Goal: Transaction & Acquisition: Register for event/course

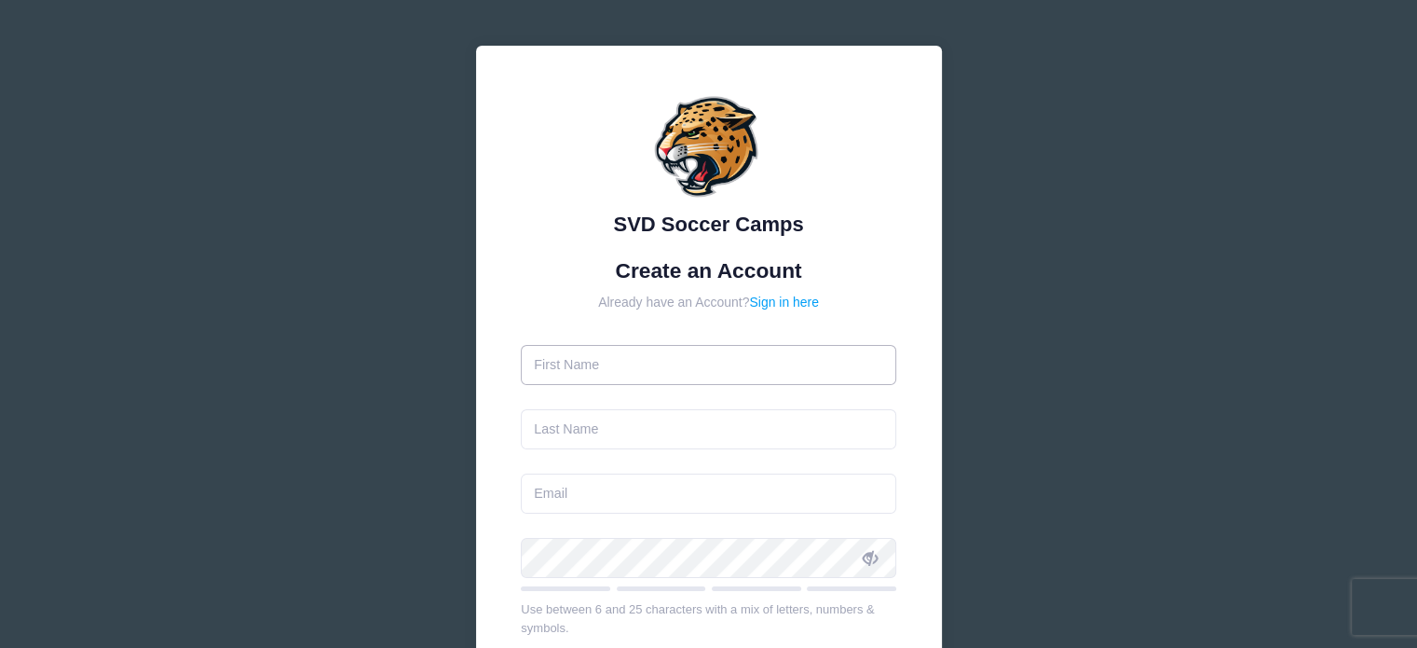
click at [675, 354] on input "text" at bounding box center [708, 365] width 375 height 40
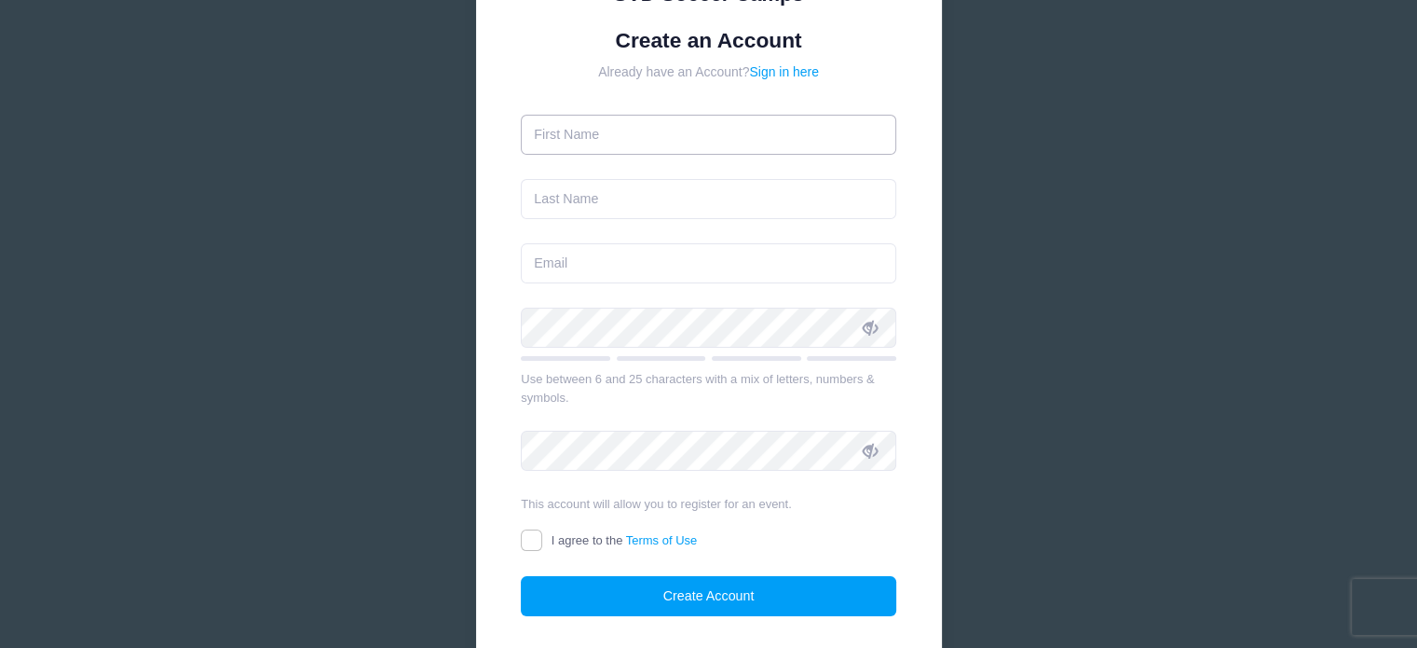
scroll to position [232, 0]
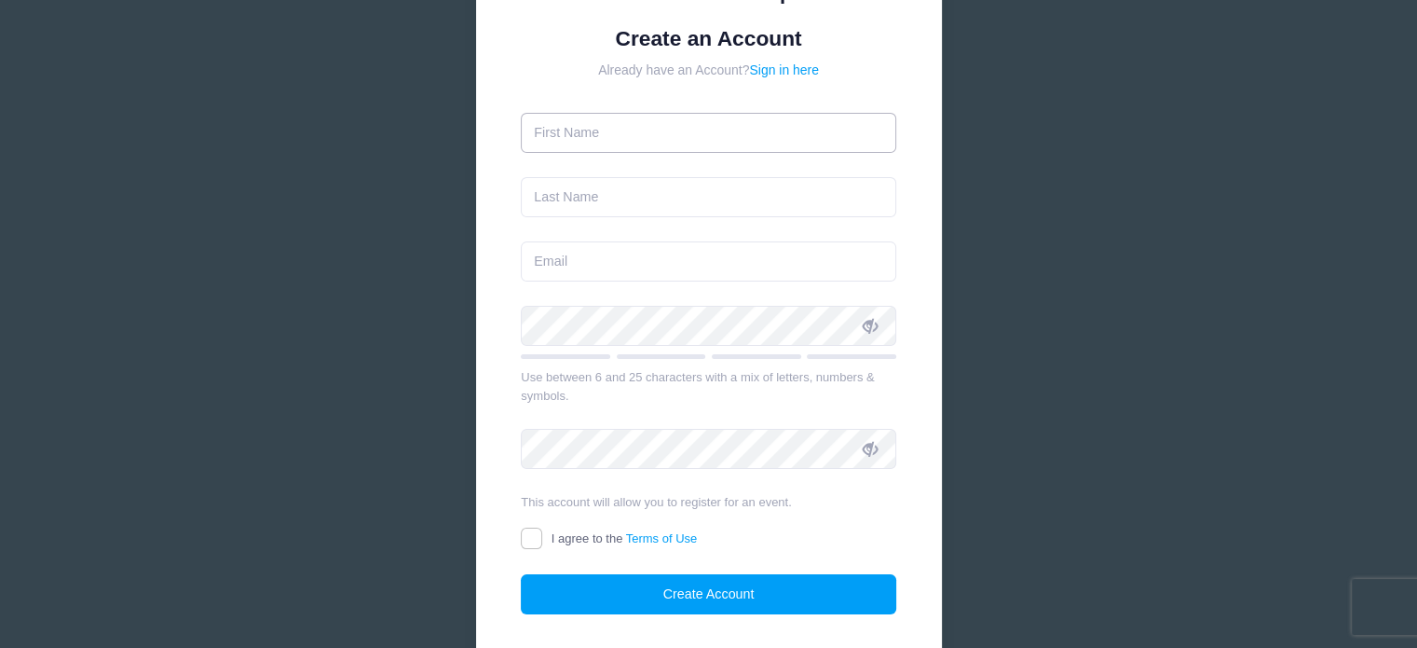
click at [594, 141] on input "text" at bounding box center [708, 133] width 375 height 40
type input "Zeke"
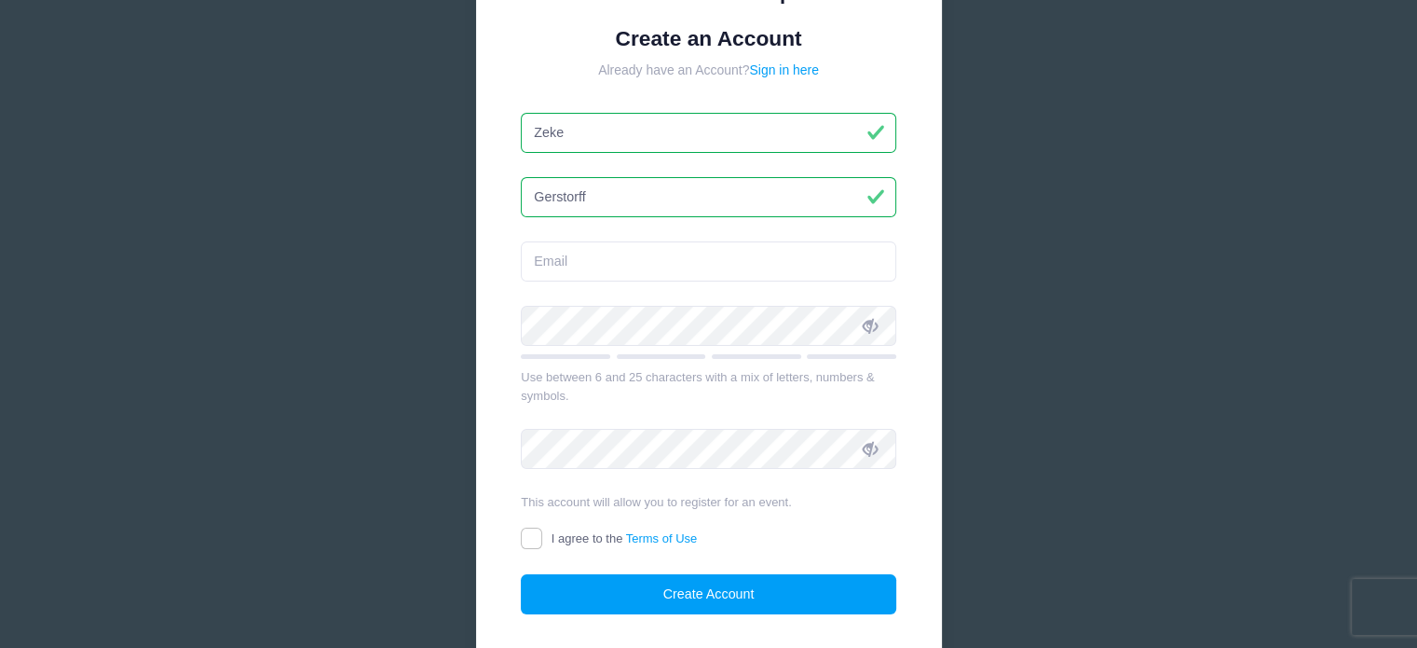
type input "Gerstorff"
click at [524, 260] on input "email" at bounding box center [708, 261] width 375 height 40
type input "[EMAIL_ADDRESS][DOMAIN_NAME]"
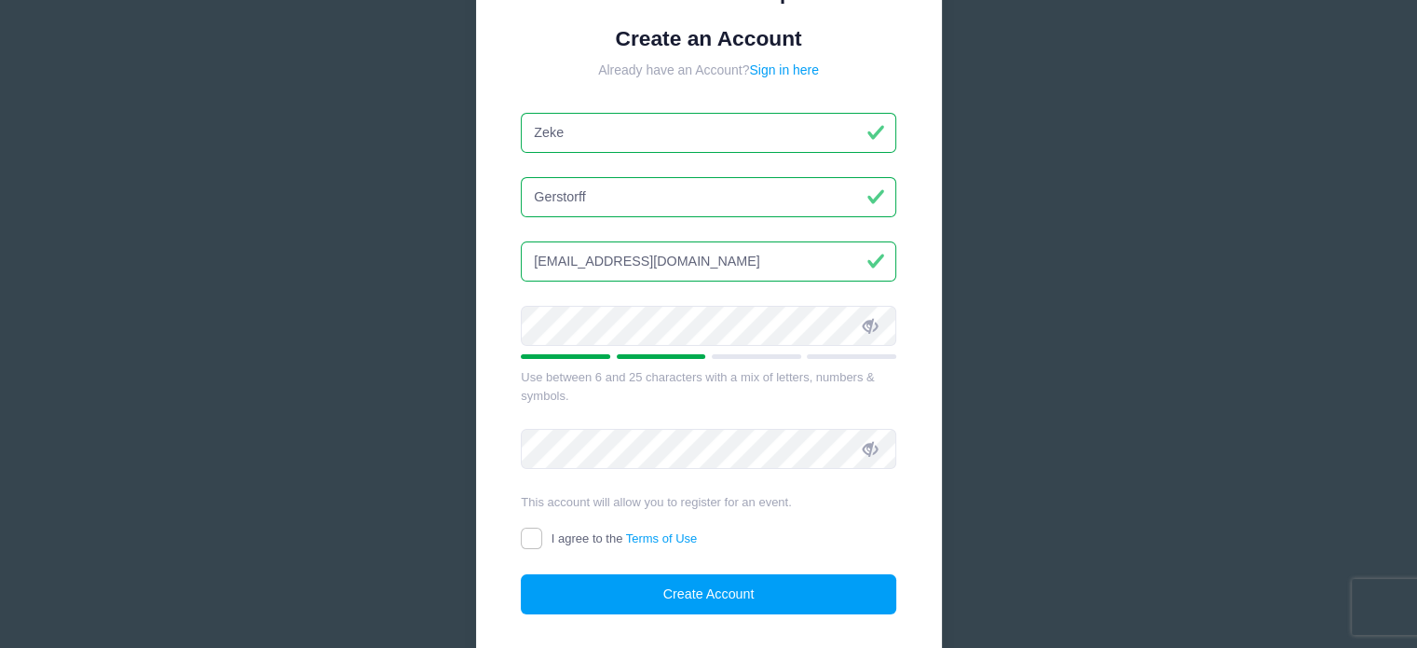
click at [870, 319] on icon at bounding box center [870, 326] width 15 height 15
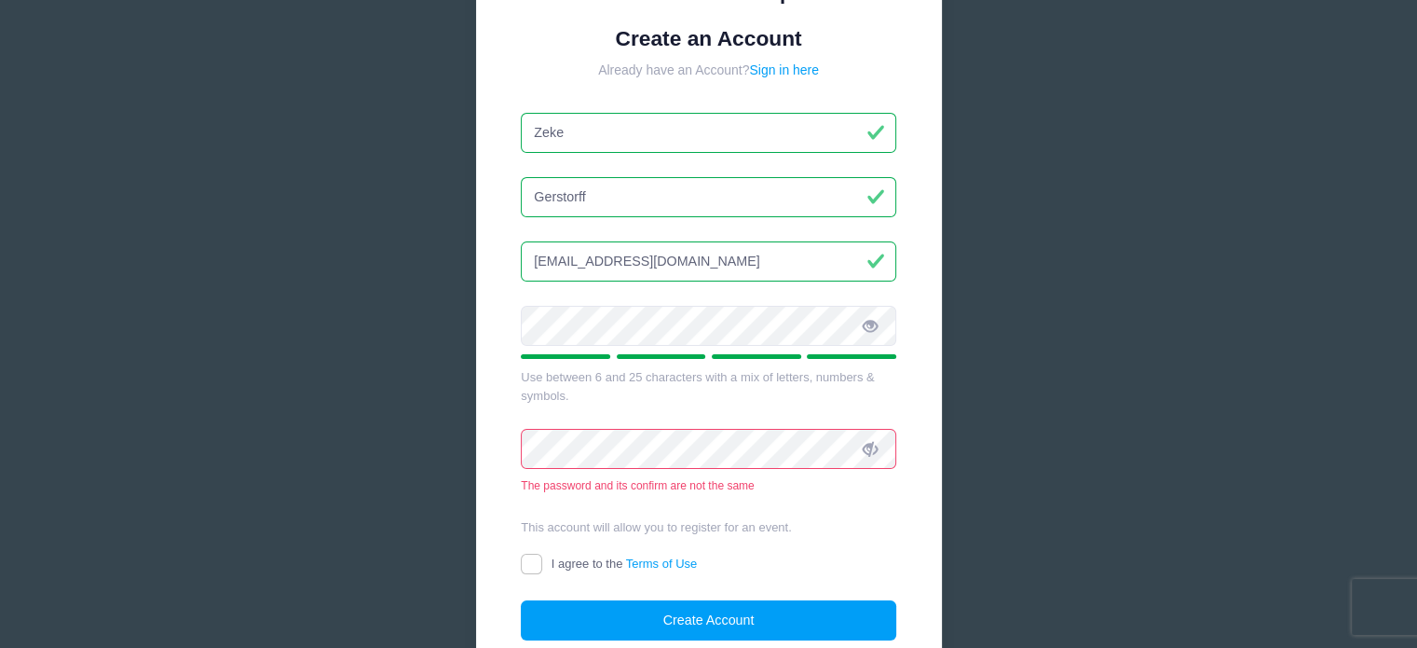
click at [870, 451] on icon at bounding box center [870, 449] width 15 height 15
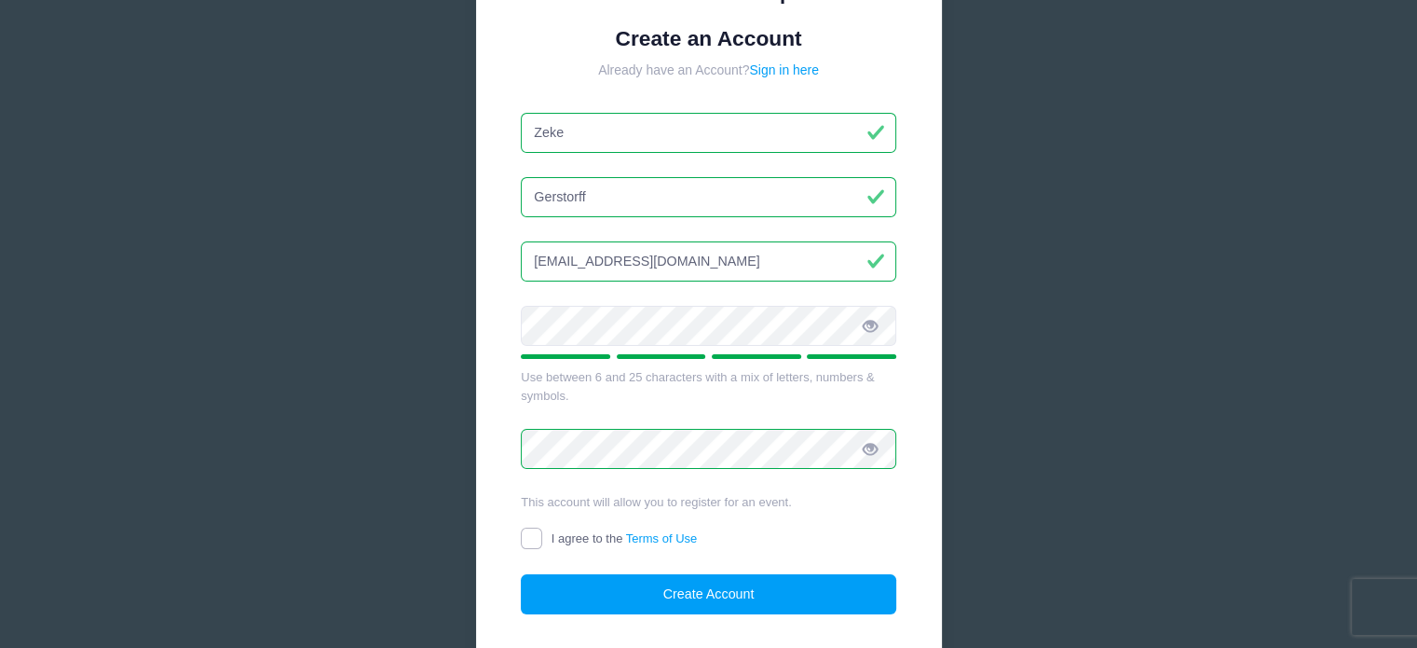
click at [524, 528] on input "I agree to the Terms of Use" at bounding box center [531, 537] width 21 height 21
checkbox input "true"
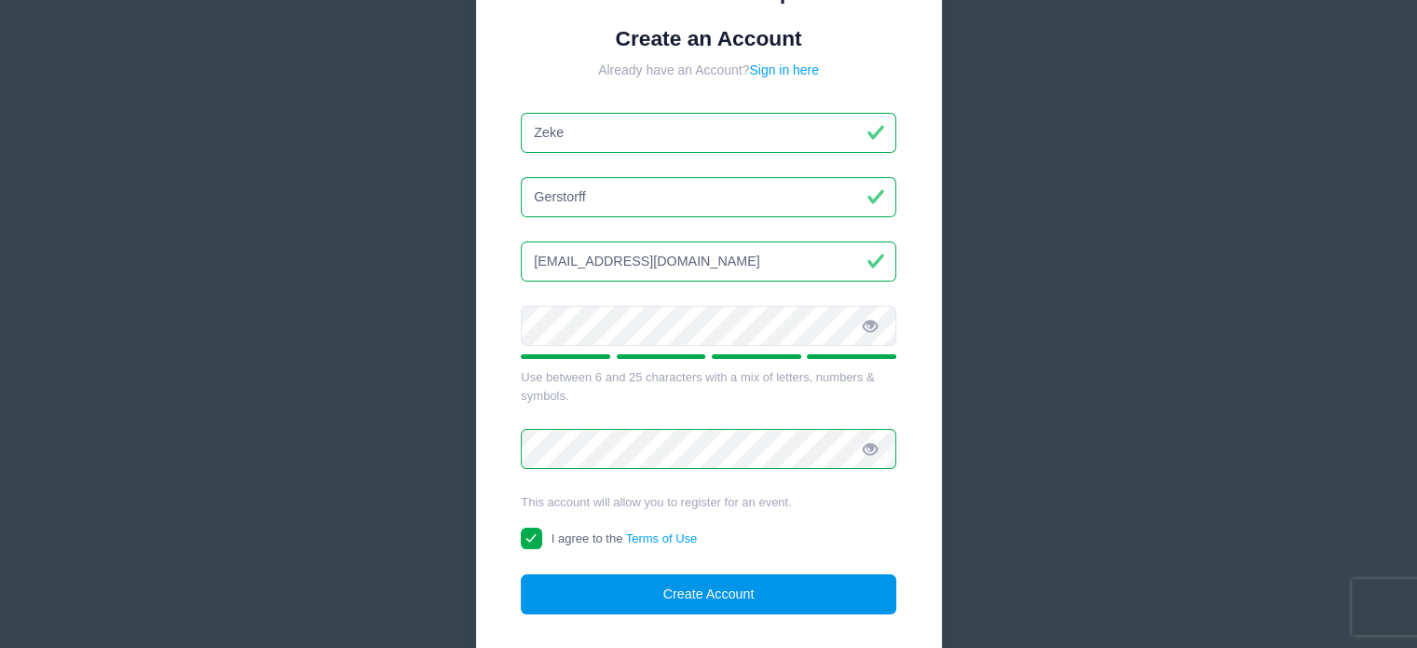
click at [592, 577] on button "Create Account" at bounding box center [708, 594] width 375 height 40
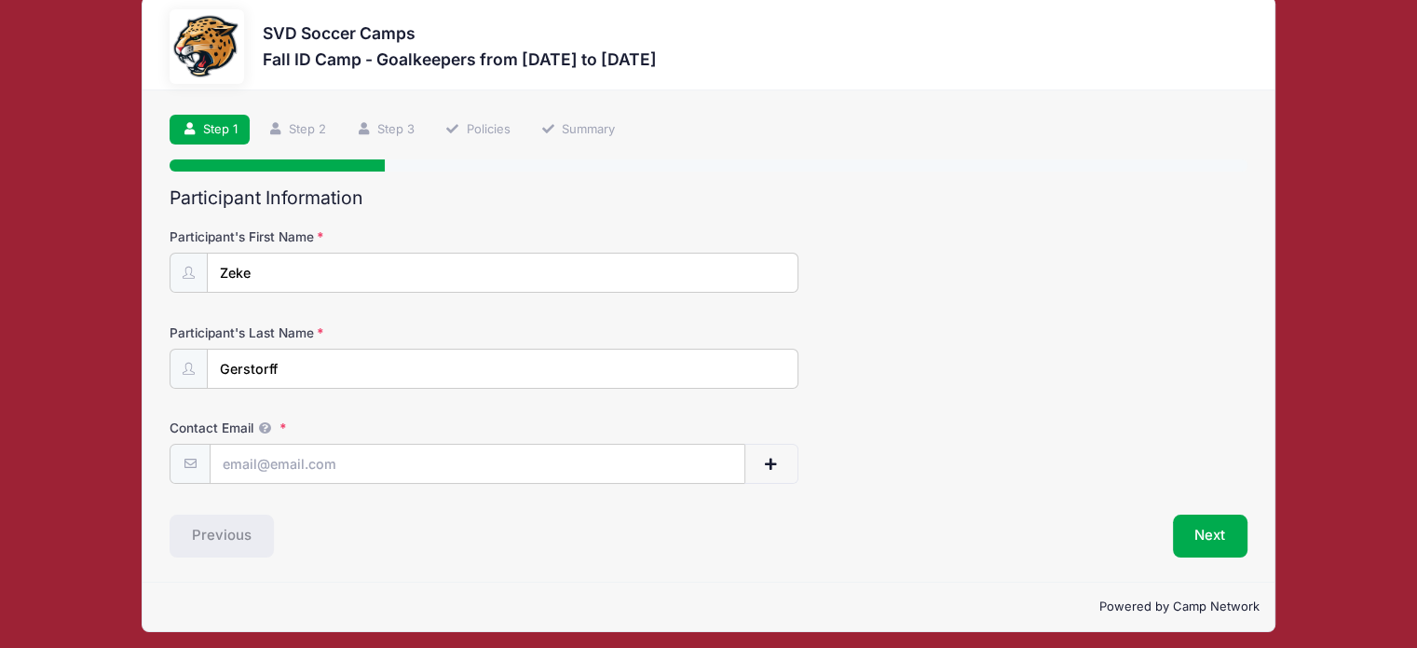
scroll to position [34, 0]
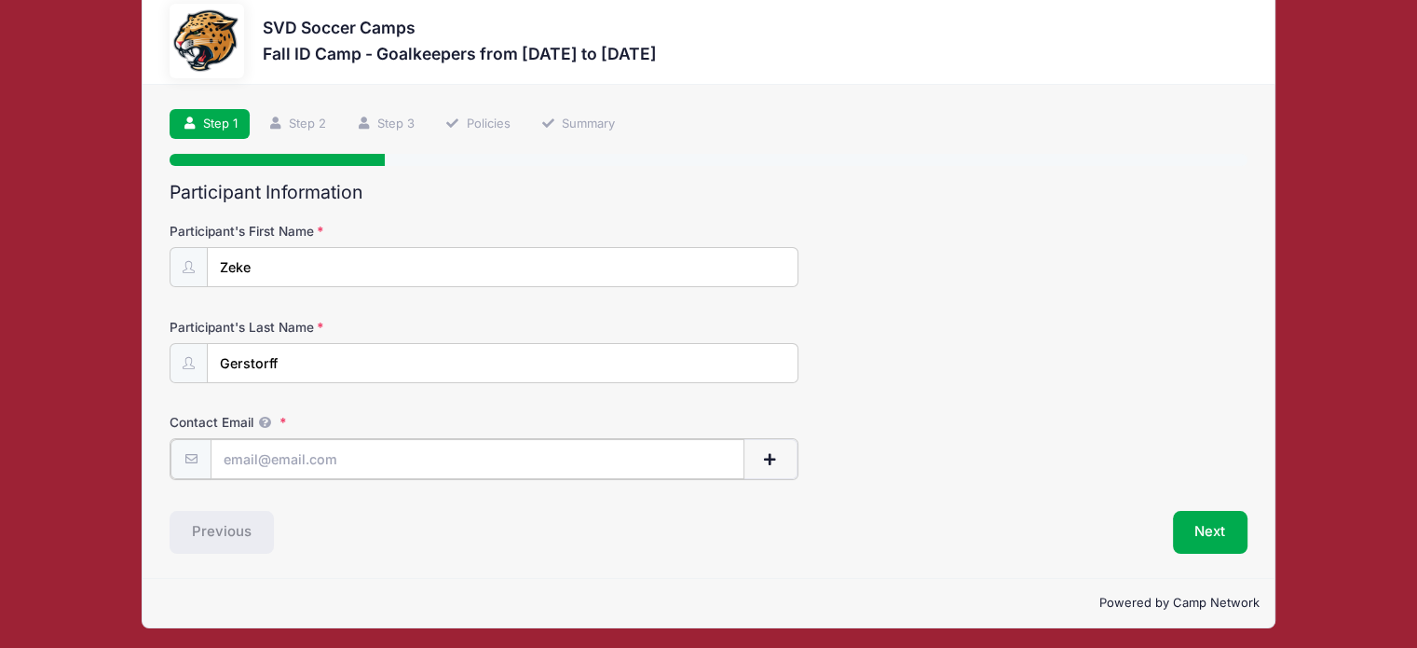
click at [283, 457] on input "Contact Email" at bounding box center [478, 459] width 534 height 40
type input "[EMAIL_ADDRESS][DOMAIN_NAME]"
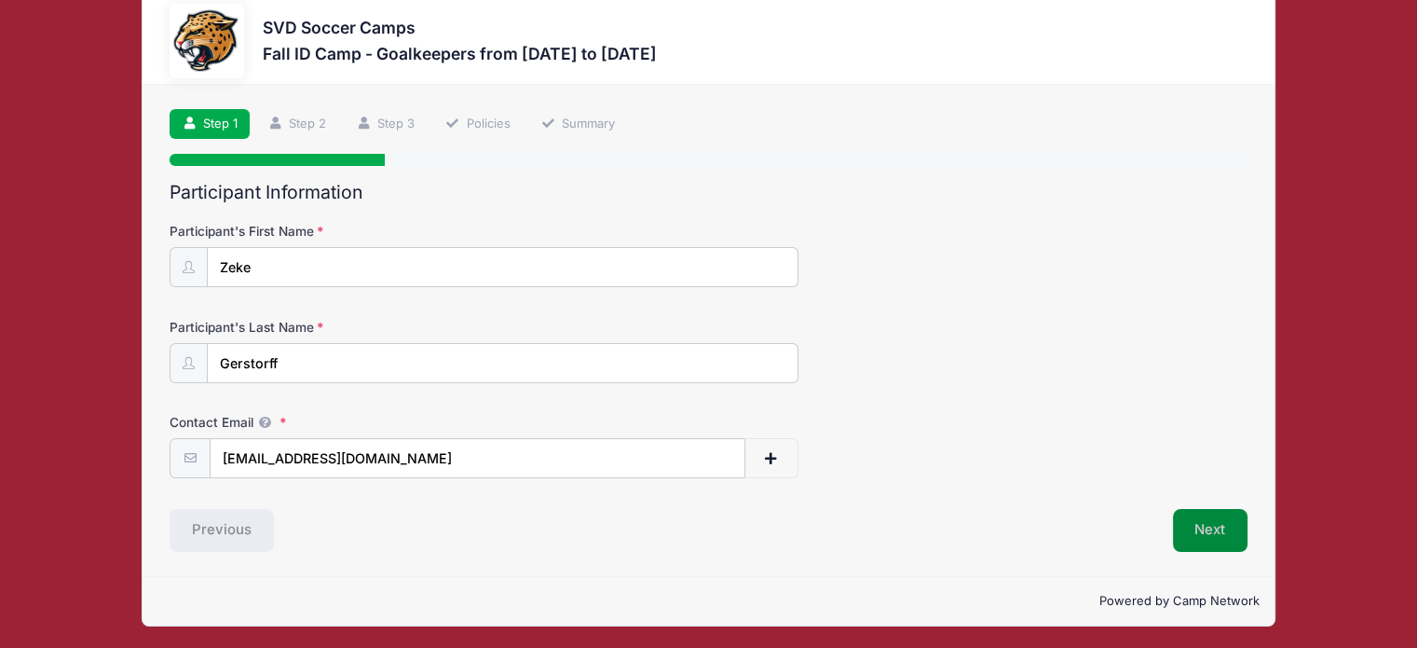
click at [1200, 525] on button "Next" at bounding box center [1210, 530] width 75 height 43
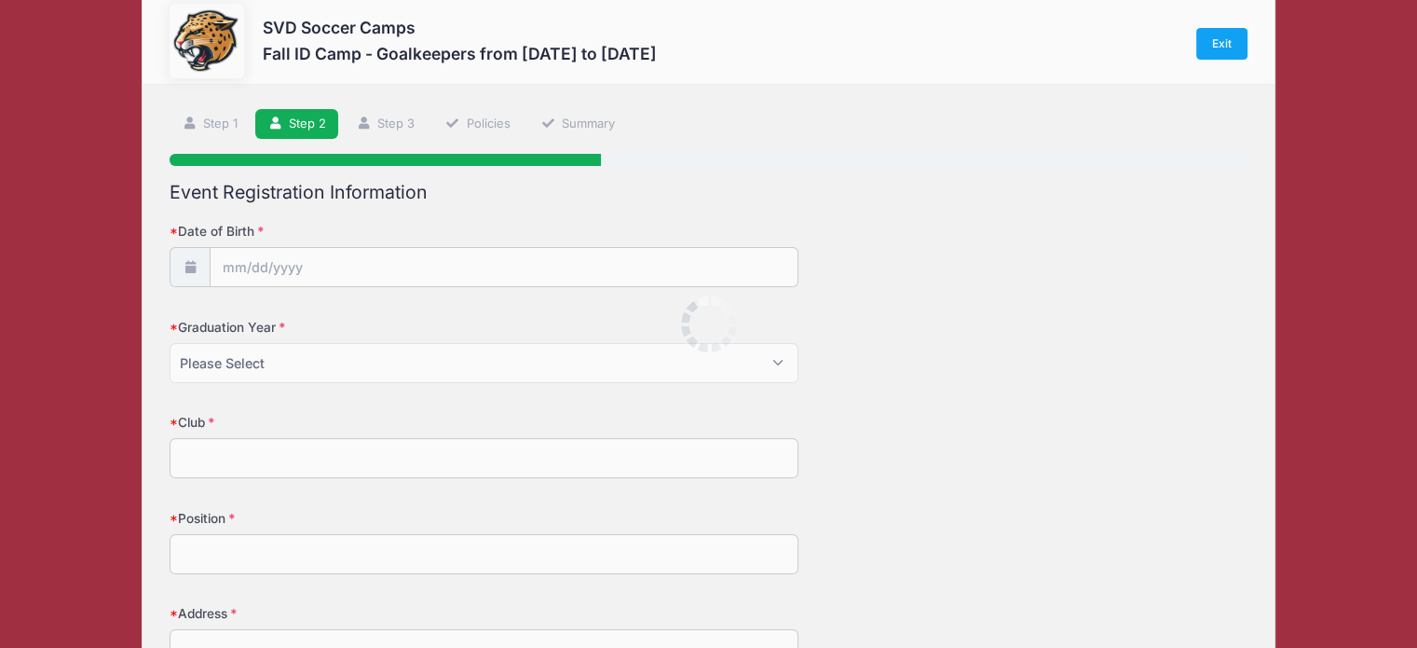
scroll to position [0, 0]
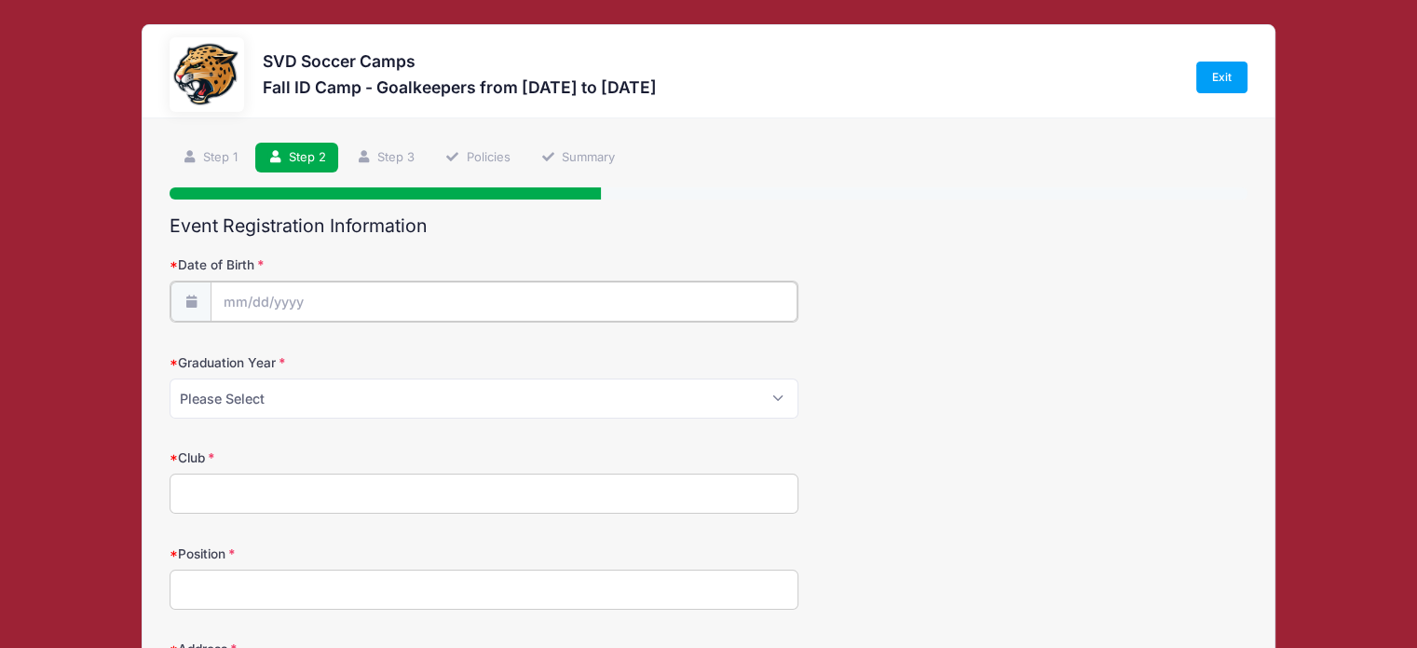
click at [566, 312] on input "Date of Birth" at bounding box center [504, 301] width 587 height 40
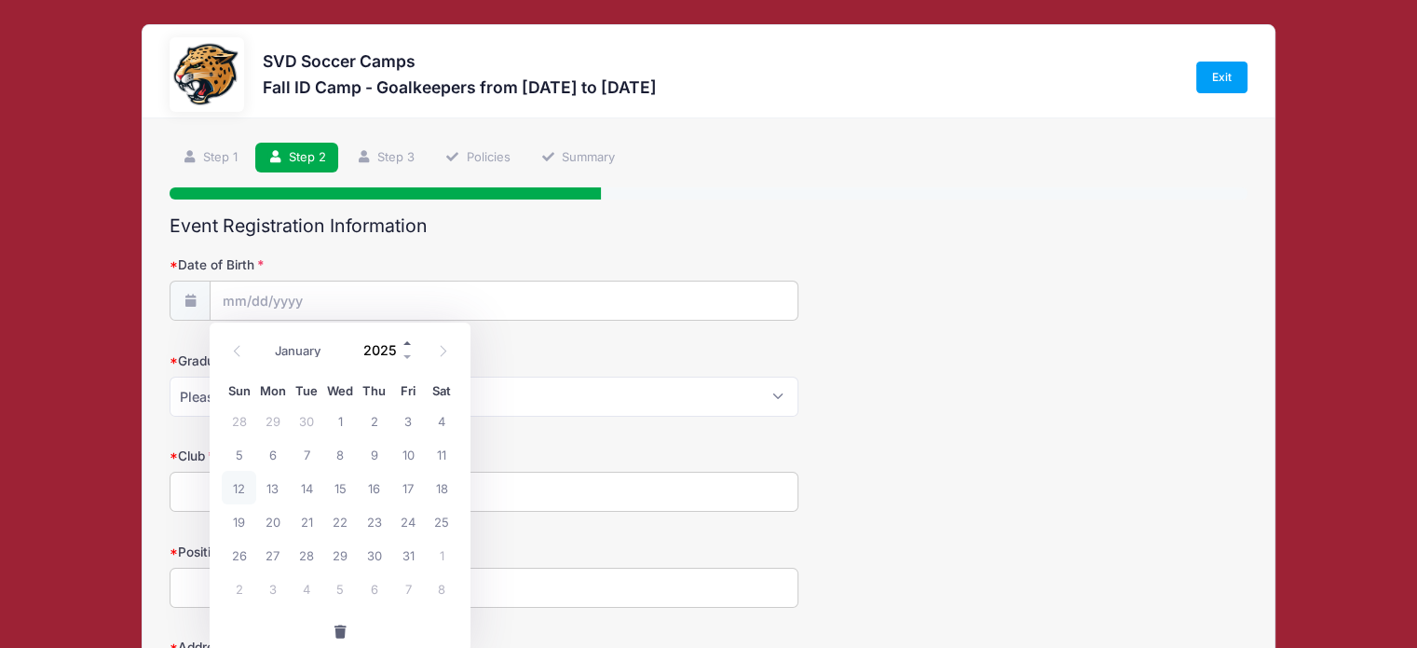
click at [409, 342] on span at bounding box center [408, 342] width 13 height 14
click at [410, 357] on span at bounding box center [408, 356] width 13 height 14
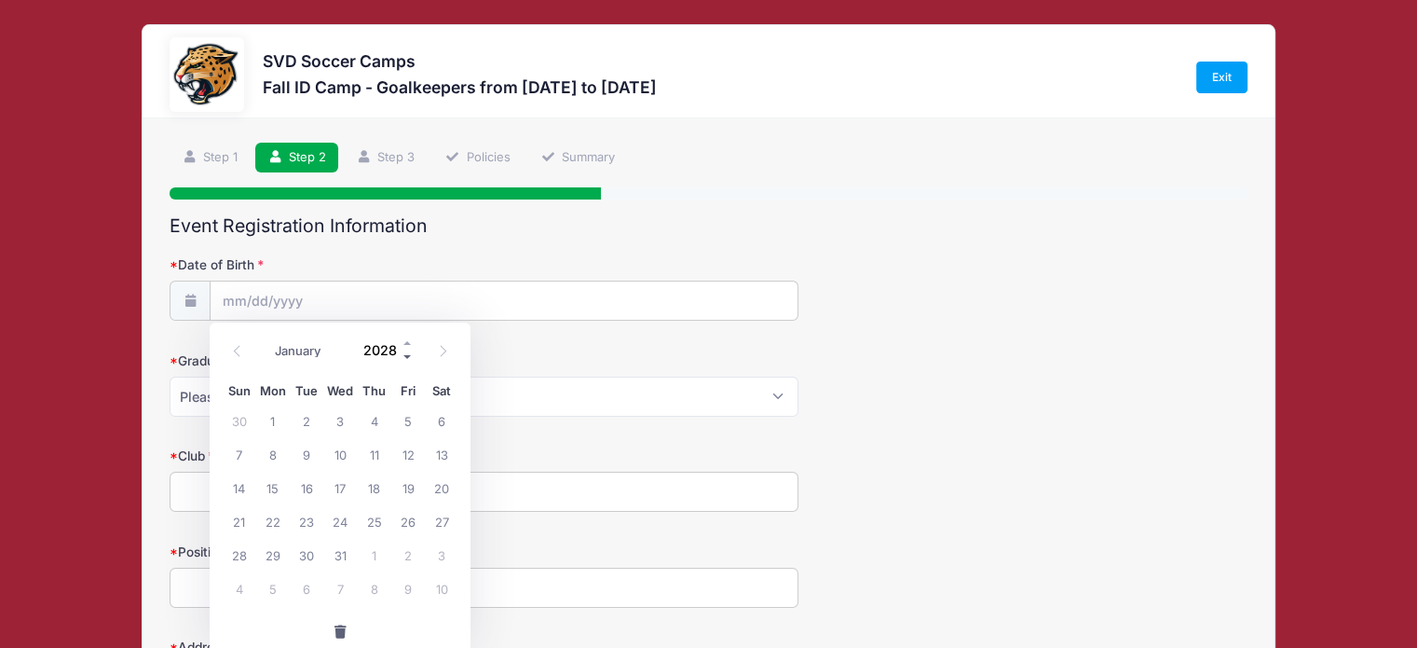
click at [410, 357] on span at bounding box center [408, 356] width 13 height 14
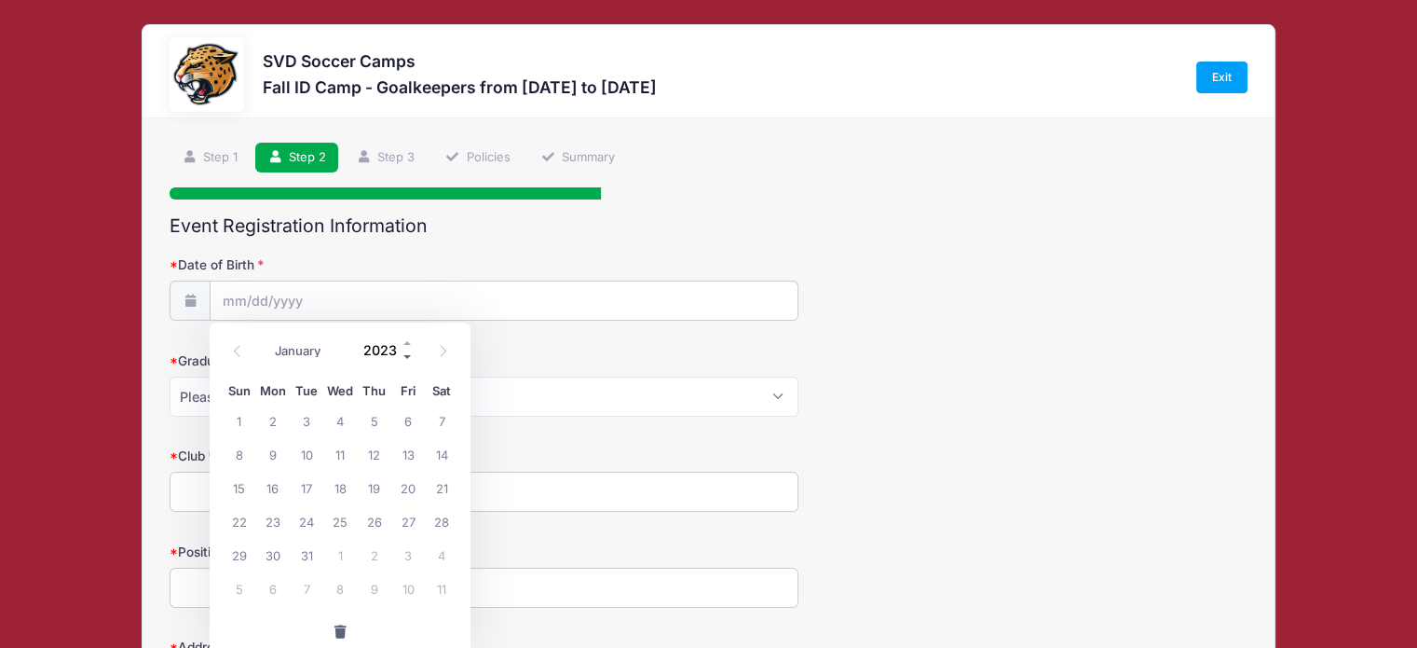
click at [410, 357] on span at bounding box center [408, 356] width 13 height 14
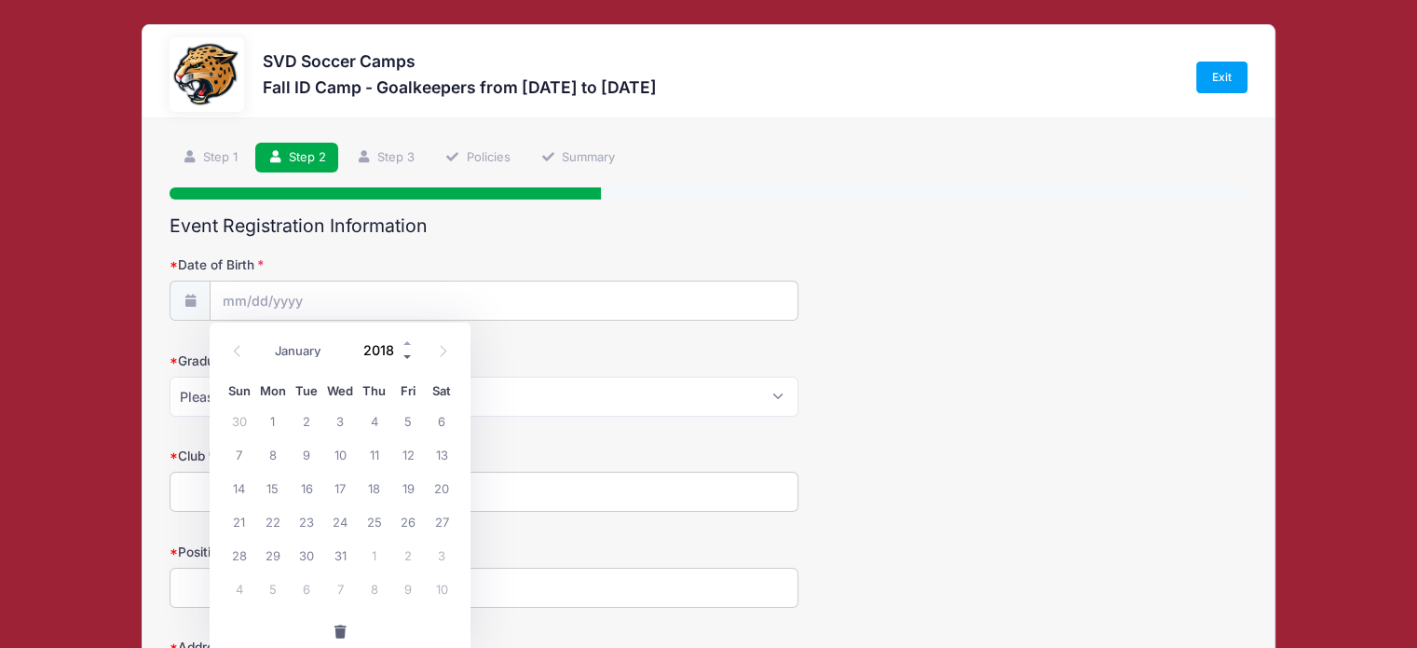
click at [410, 357] on span at bounding box center [408, 356] width 13 height 14
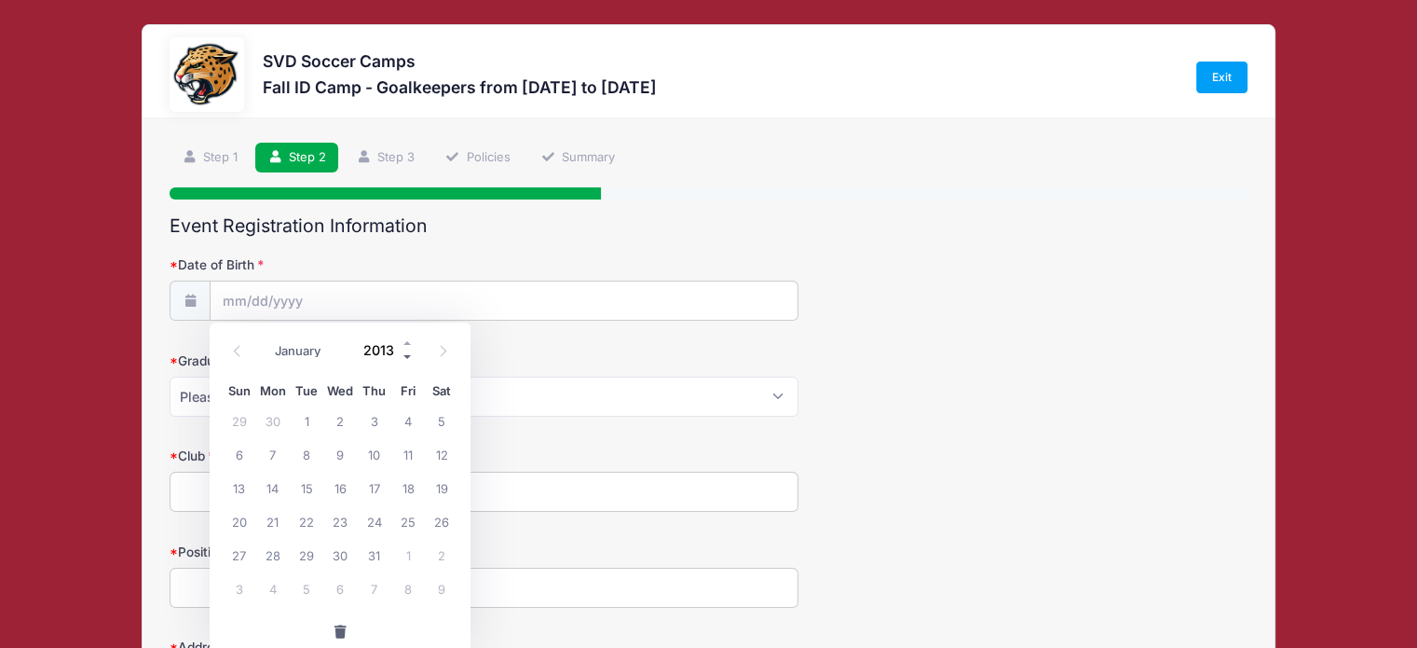
click at [410, 357] on span at bounding box center [408, 356] width 13 height 14
type input "2010"
click at [239, 555] on span "24" at bounding box center [239, 555] width 34 height 34
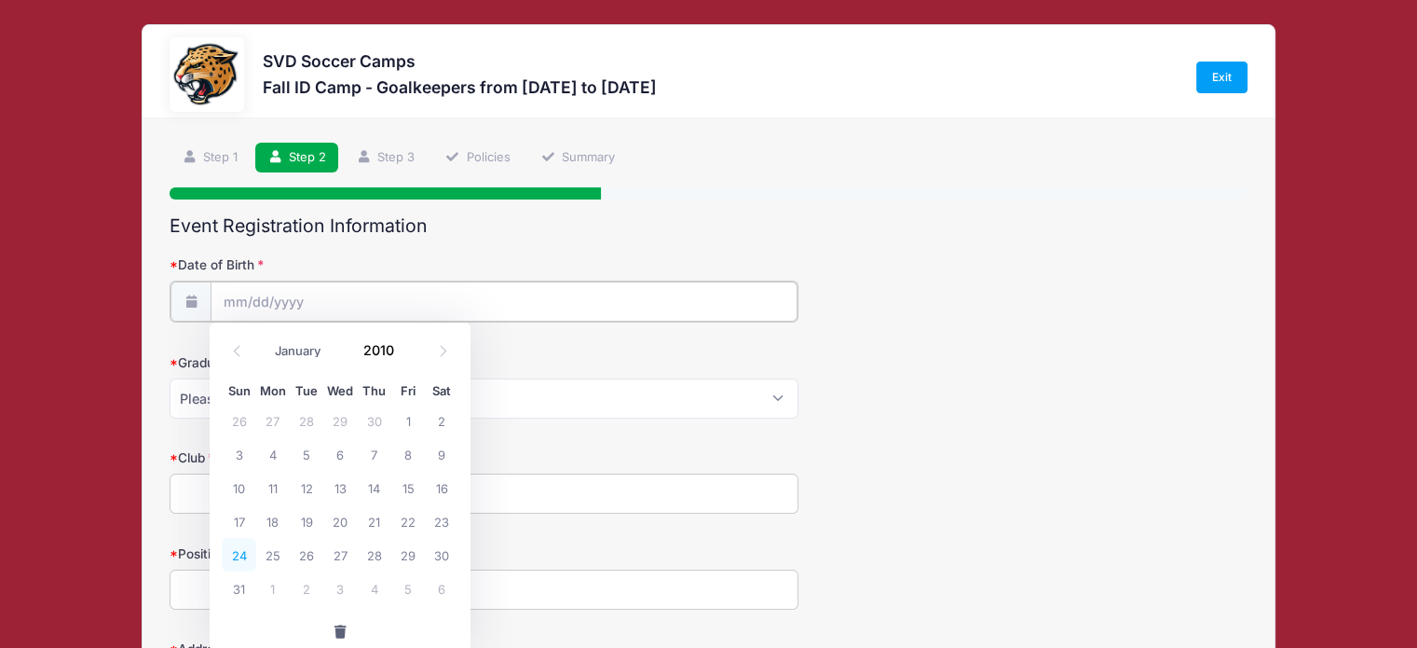
type input "[DATE]"
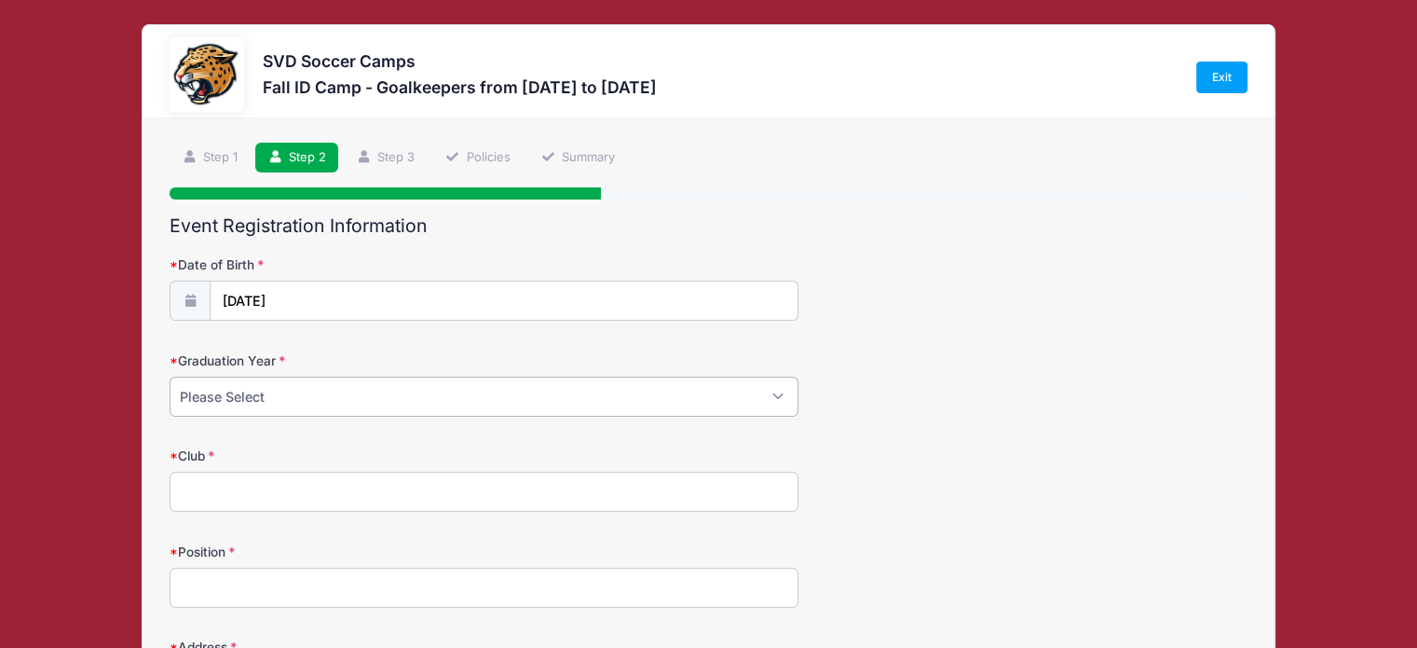
click at [339, 396] on select "Please Select 2024 2025 2026 2027 2028 2029" at bounding box center [484, 396] width 629 height 40
select select "2028"
click at [170, 376] on select "Please Select 2024 2025 2026 2027 2028 2029" at bounding box center [484, 396] width 629 height 40
click at [282, 487] on input "Club" at bounding box center [484, 491] width 629 height 40
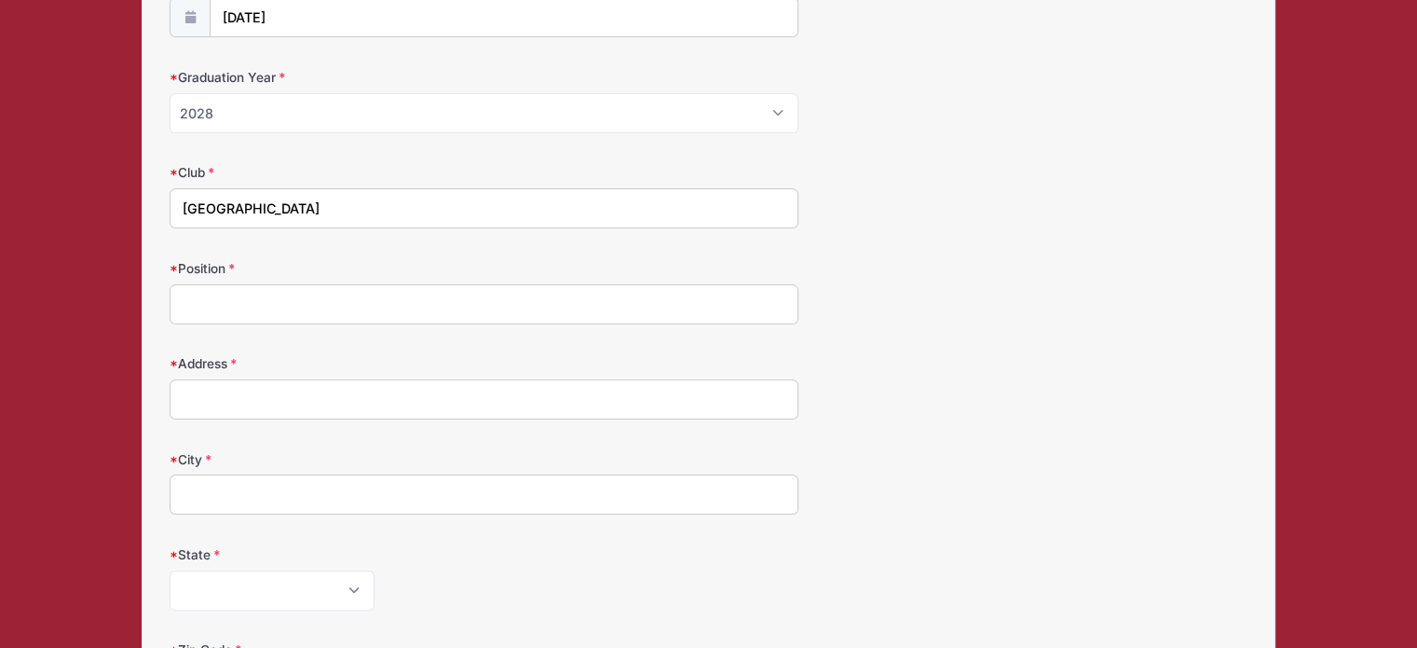
scroll to position [298, 0]
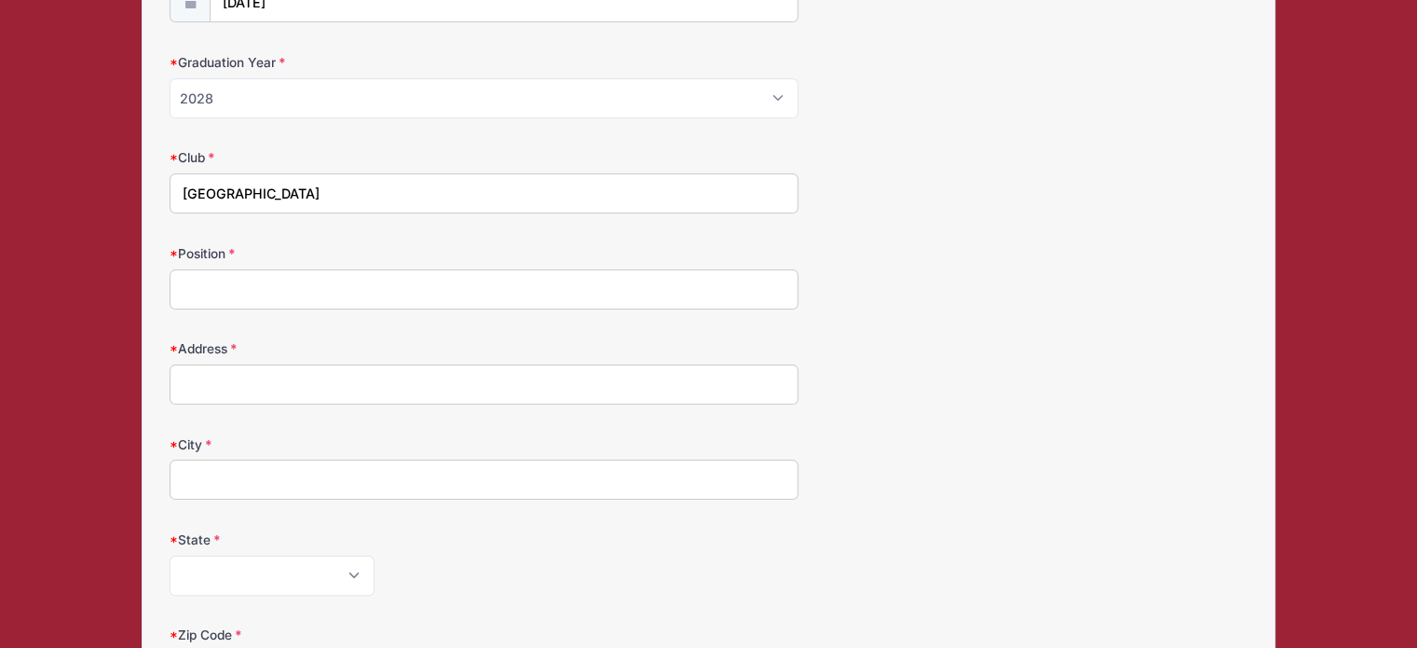
type input "[GEOGRAPHIC_DATA]"
click at [328, 305] on input "Position" at bounding box center [484, 289] width 629 height 40
type input "Goalkeeper"
click at [305, 382] on input "Address" at bounding box center [484, 384] width 629 height 40
type input "[STREET_ADDRESS]"
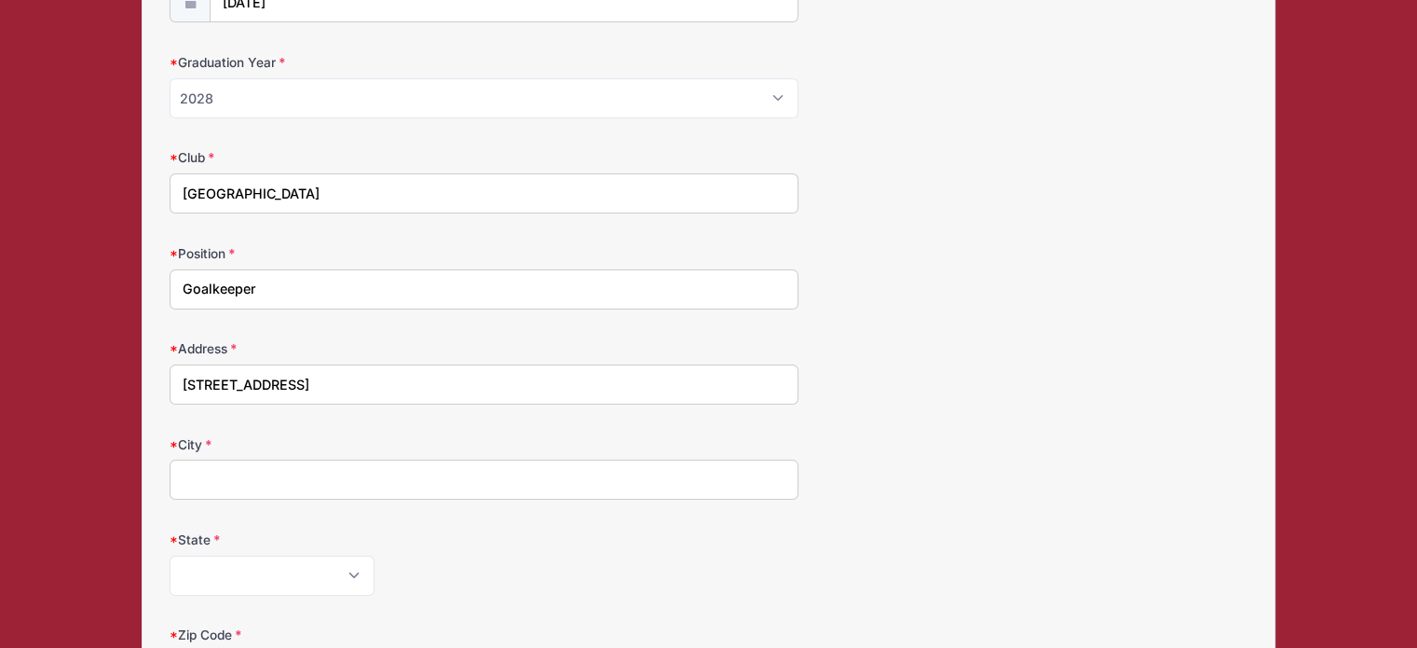
type input "[GEOGRAPHIC_DATA]"
select select "IN"
type input "46970"
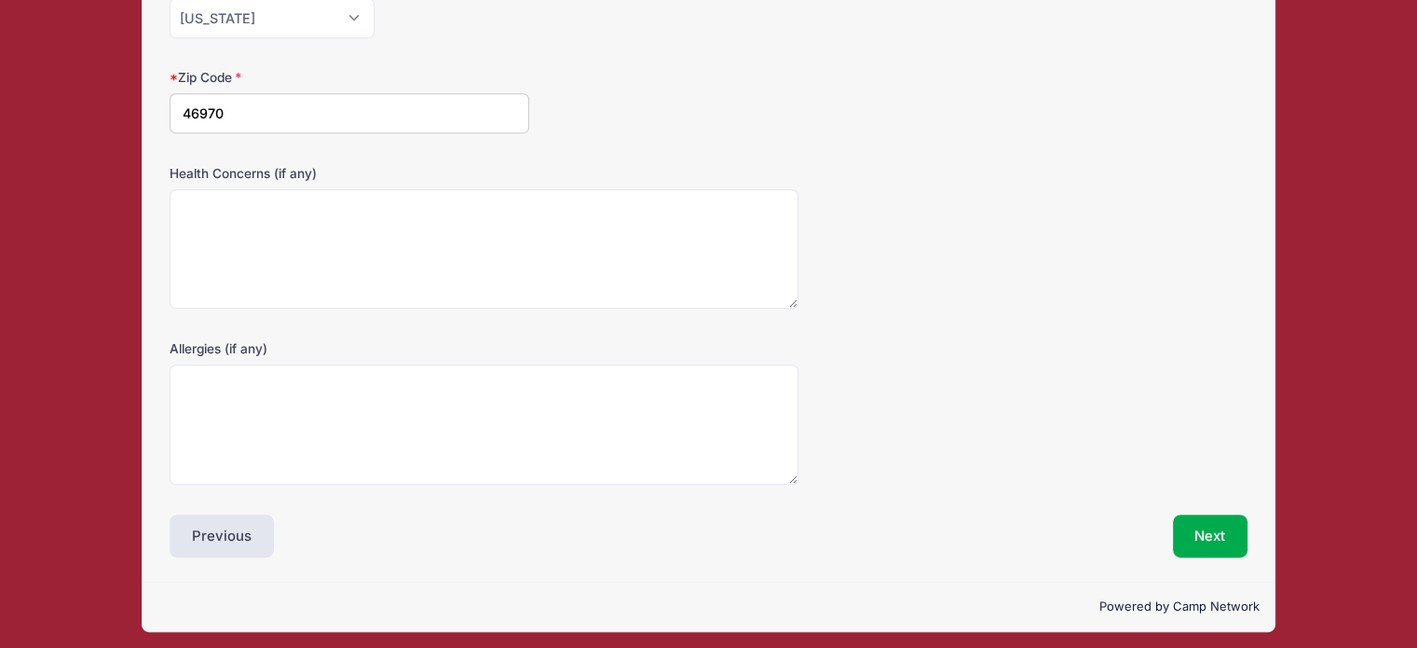
scroll to position [858, 0]
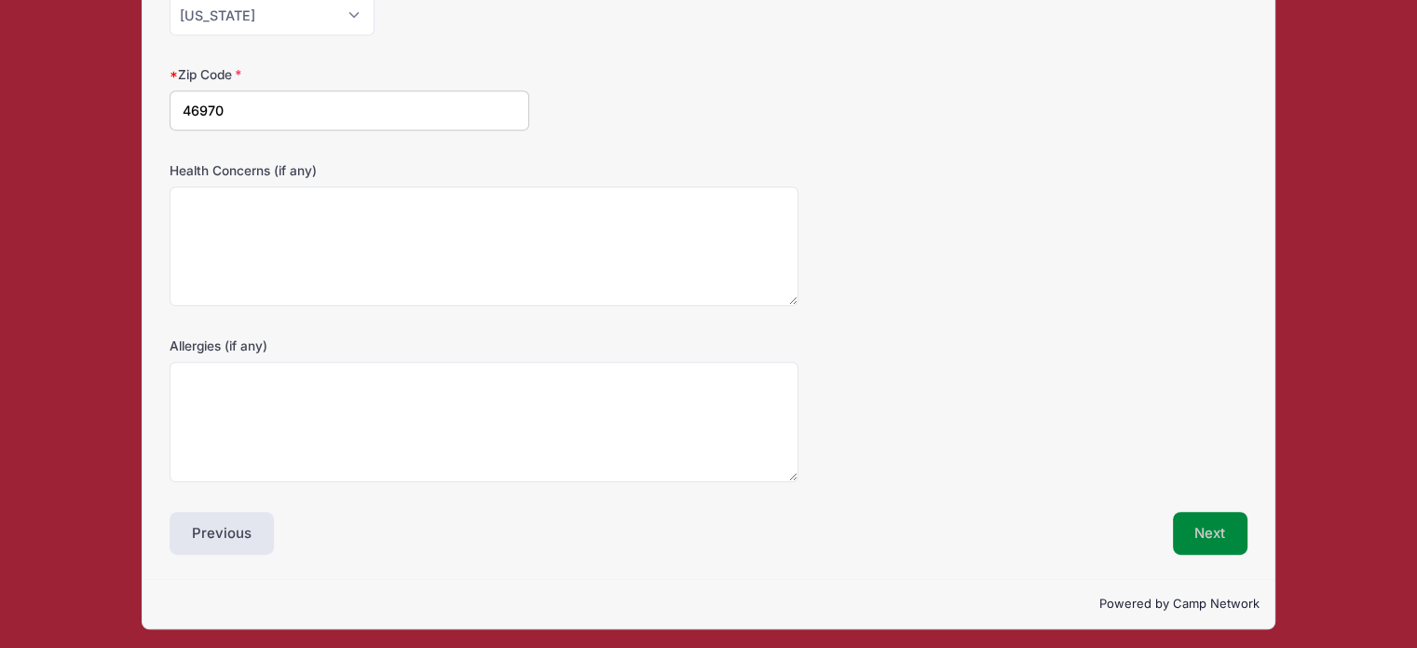
click at [1214, 536] on button "Next" at bounding box center [1210, 533] width 75 height 43
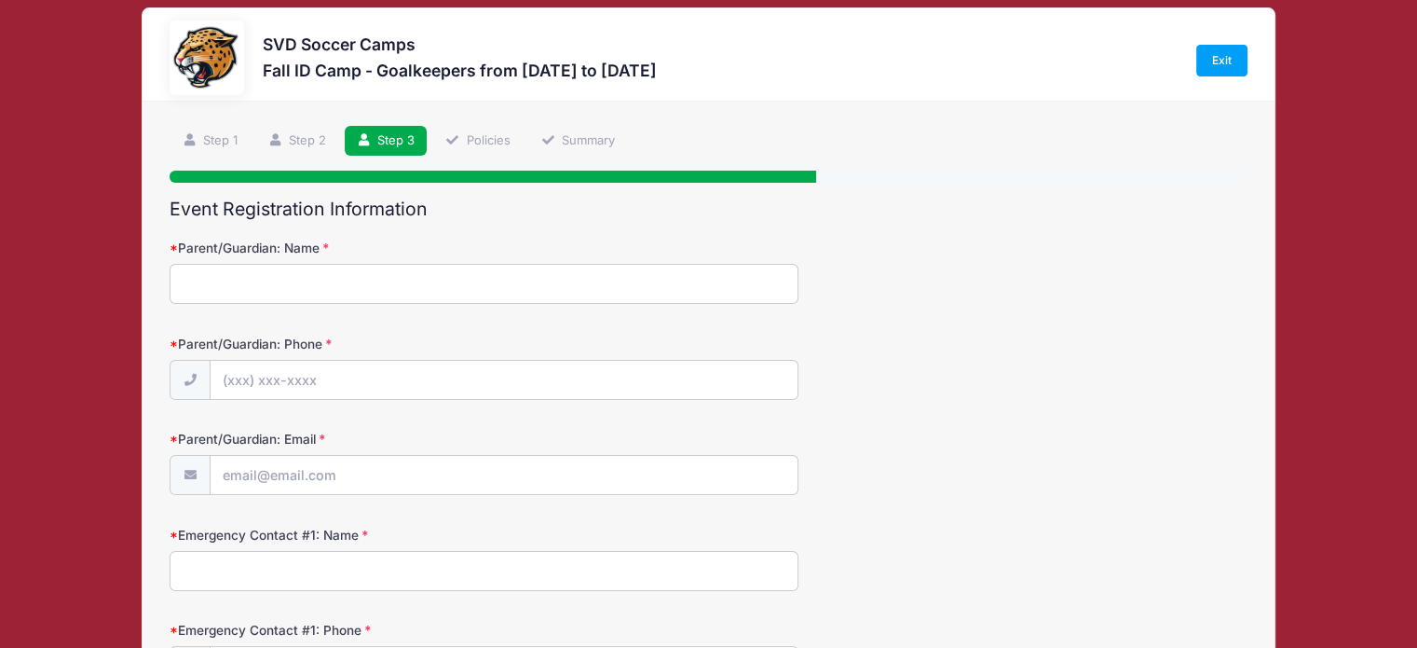
scroll to position [0, 0]
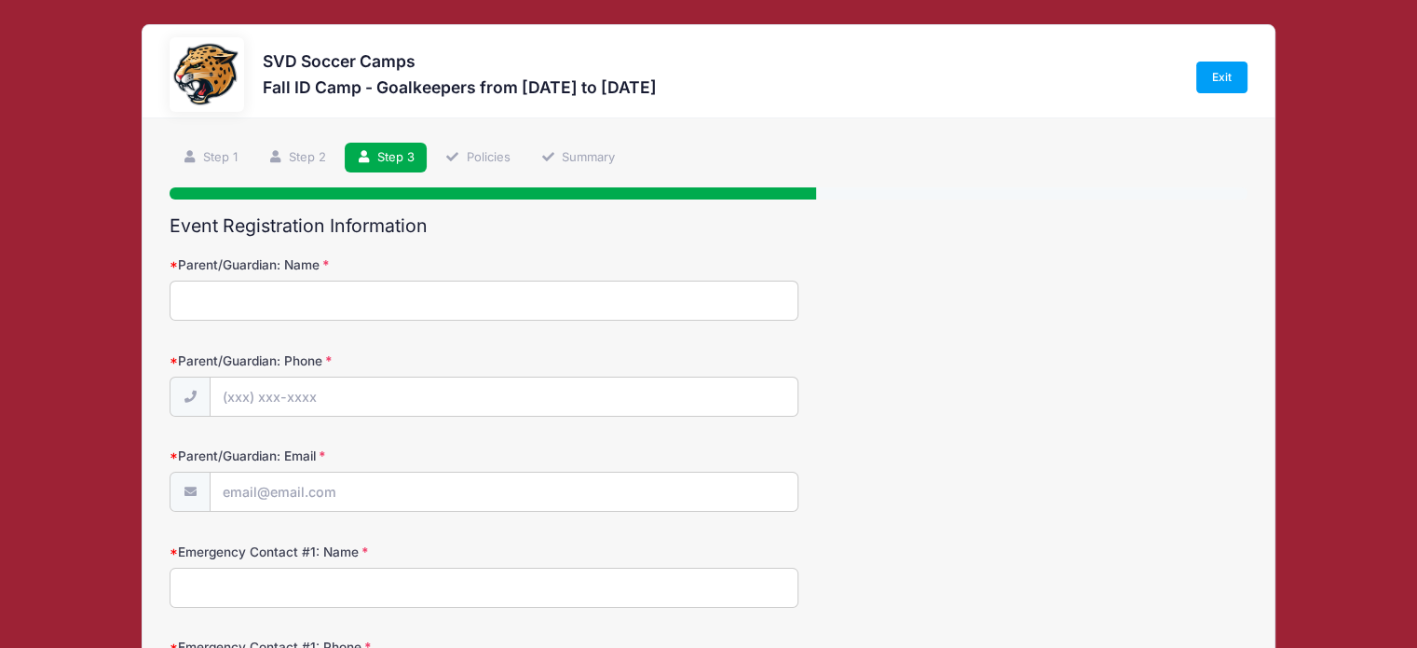
click at [483, 290] on input "Parent/Guardian: Name" at bounding box center [484, 300] width 629 height 40
type input "[PERSON_NAME]"
type input "[PHONE_NUMBER]"
type input "[EMAIL_ADDRESS][DOMAIN_NAME]"
click at [602, 570] on input "Emergency Contact #1: Name" at bounding box center [484, 587] width 629 height 40
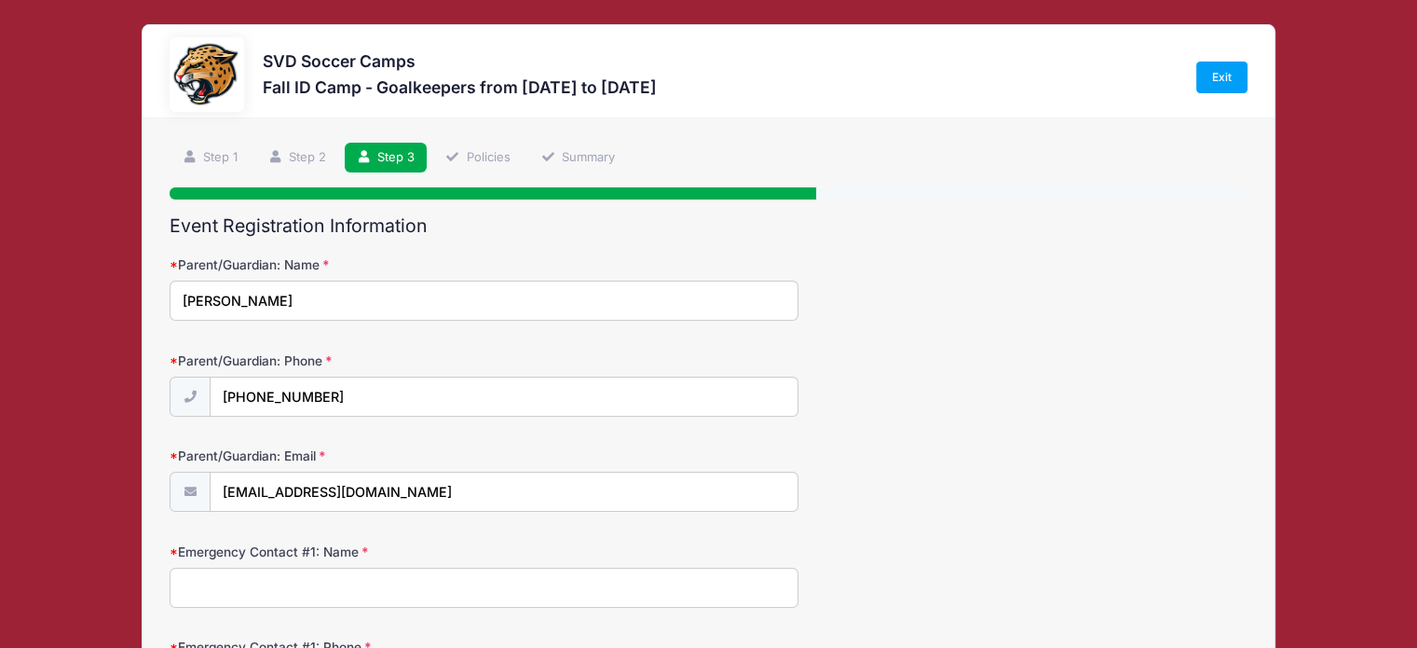
type input "[PERSON_NAME]"
type input "[PHONE_NUMBER]"
type input "[EMAIL_ADDRESS][DOMAIN_NAME]"
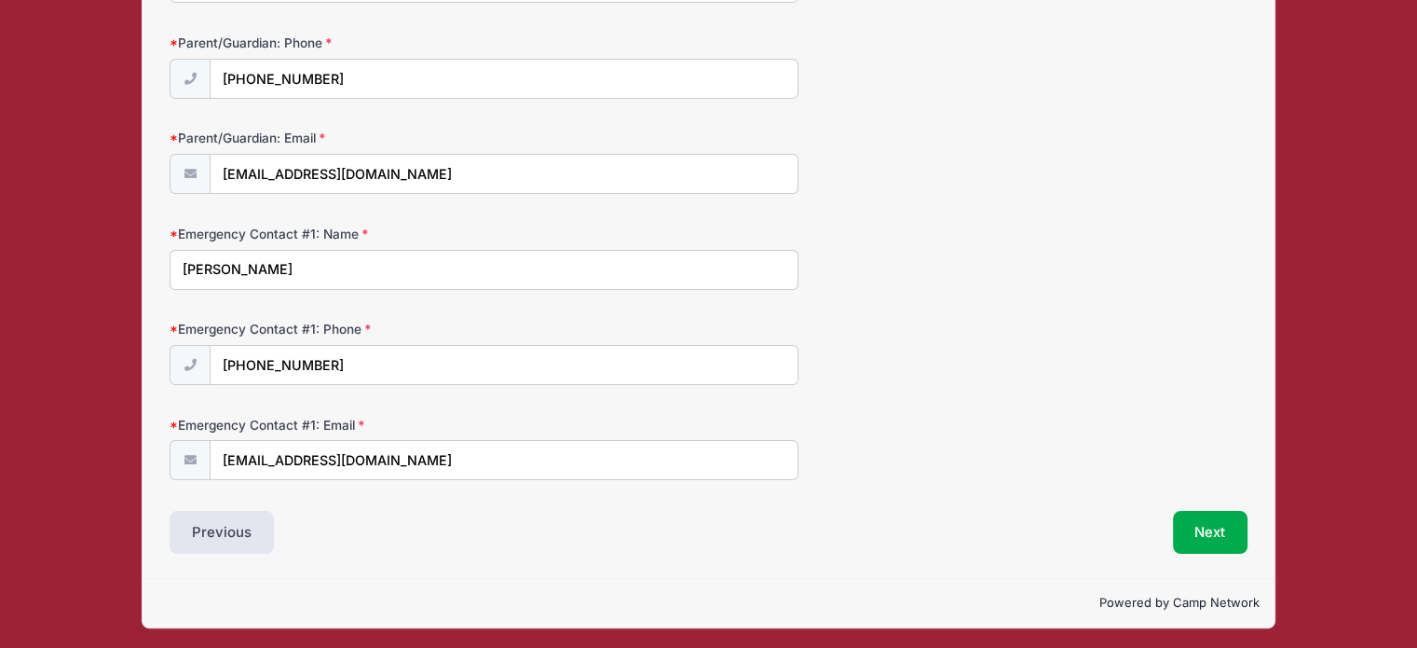
scroll to position [319, 0]
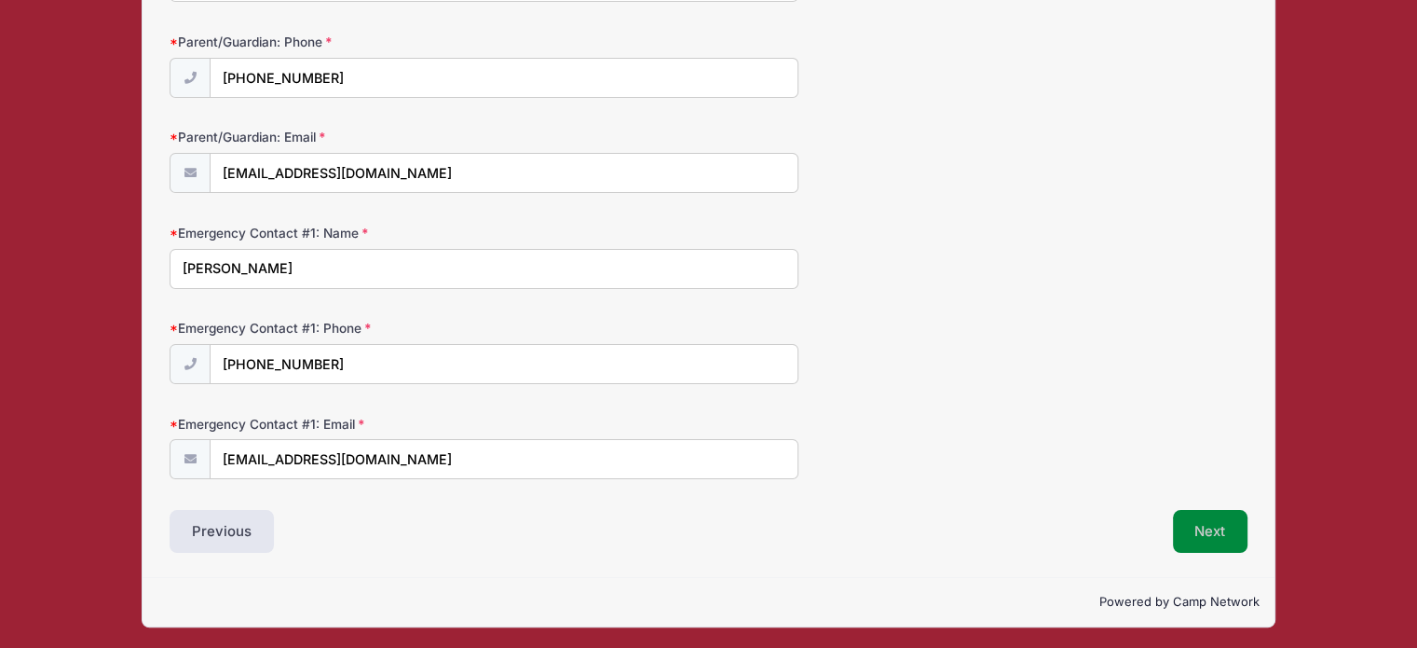
click at [1229, 528] on button "Next" at bounding box center [1210, 531] width 75 height 43
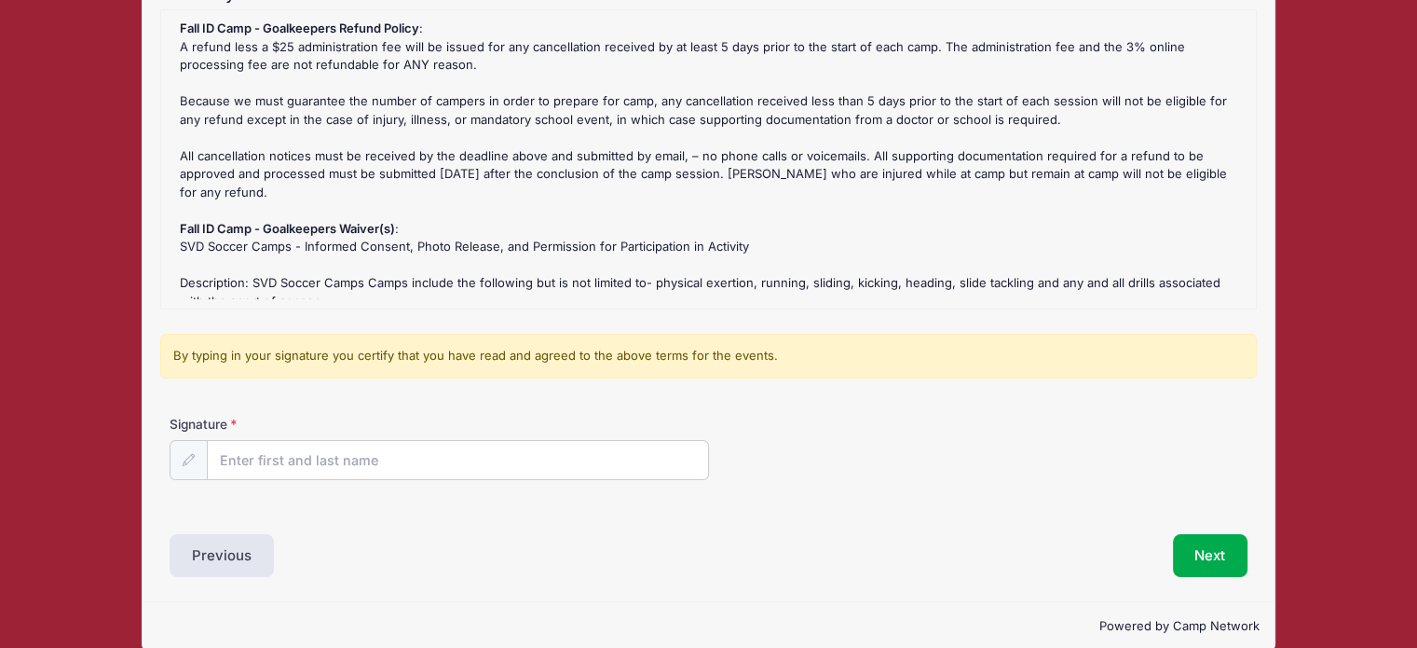
scroll to position [253, 0]
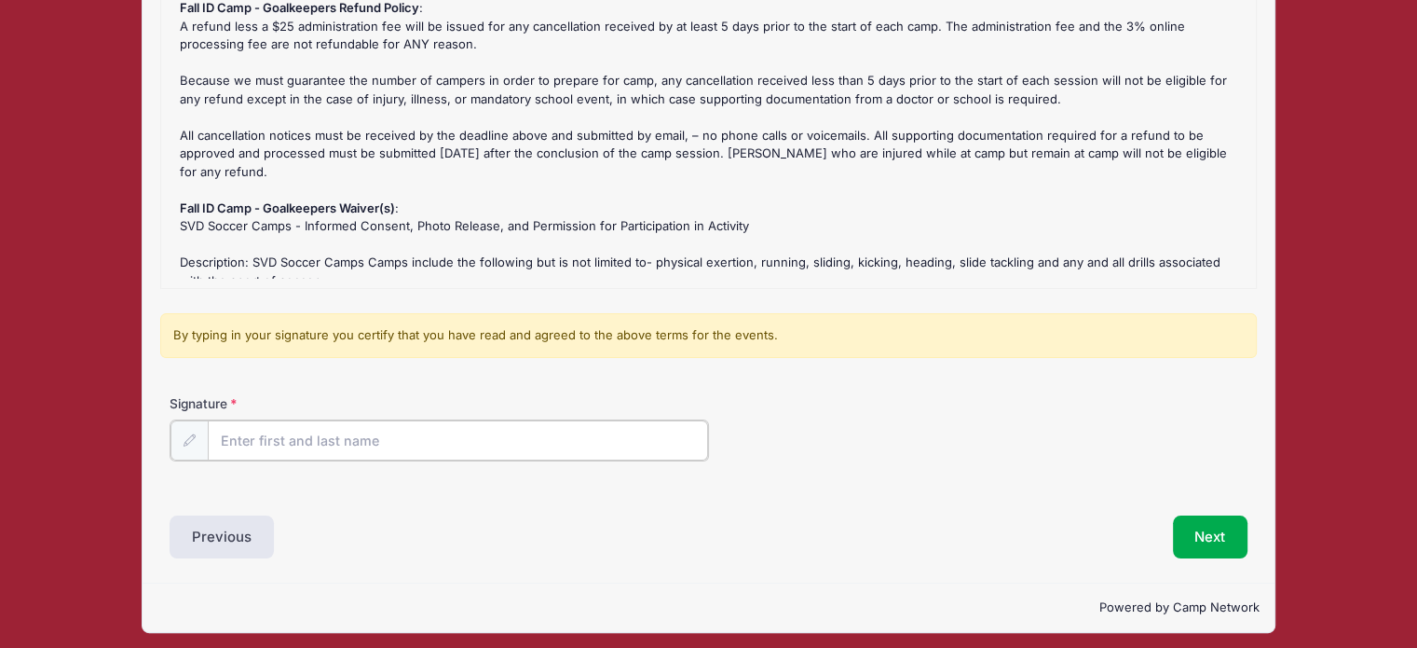
click at [275, 430] on input "Signature" at bounding box center [458, 440] width 500 height 40
type input "[PERSON_NAME]"
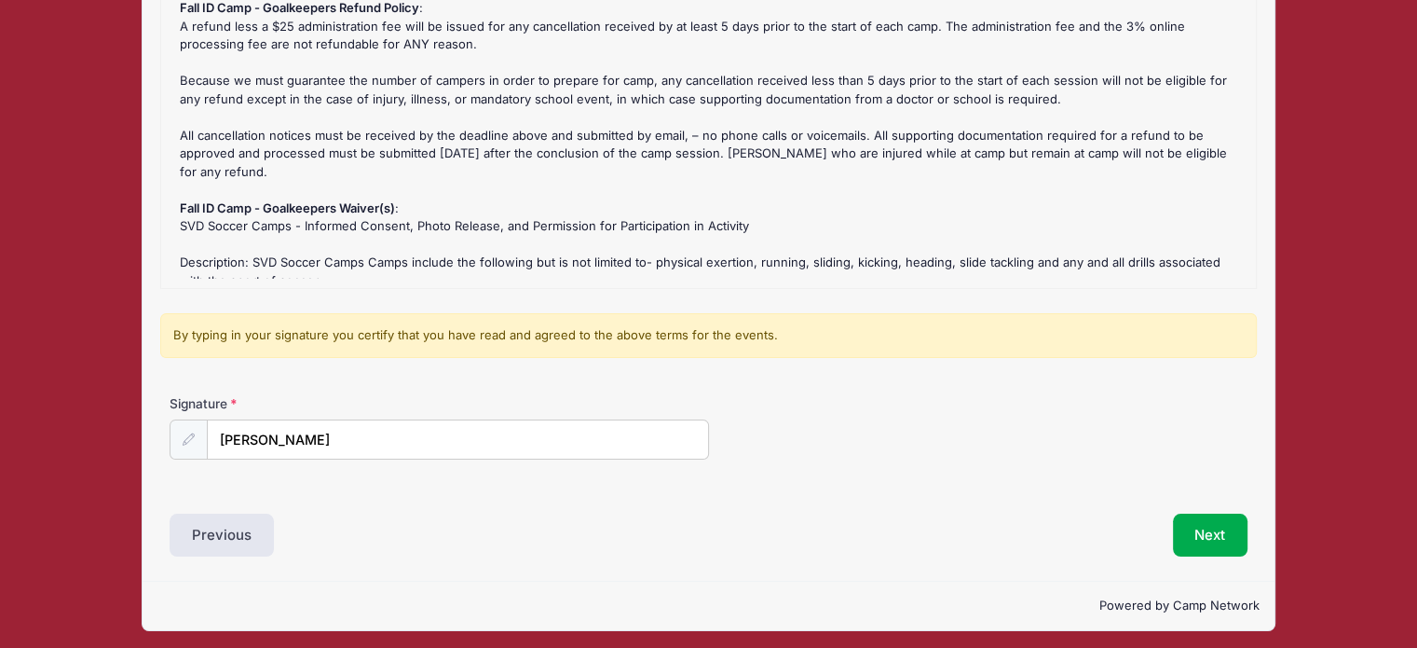
click at [1063, 525] on div "Next" at bounding box center [983, 534] width 548 height 43
click at [1199, 525] on button "Next" at bounding box center [1210, 534] width 75 height 43
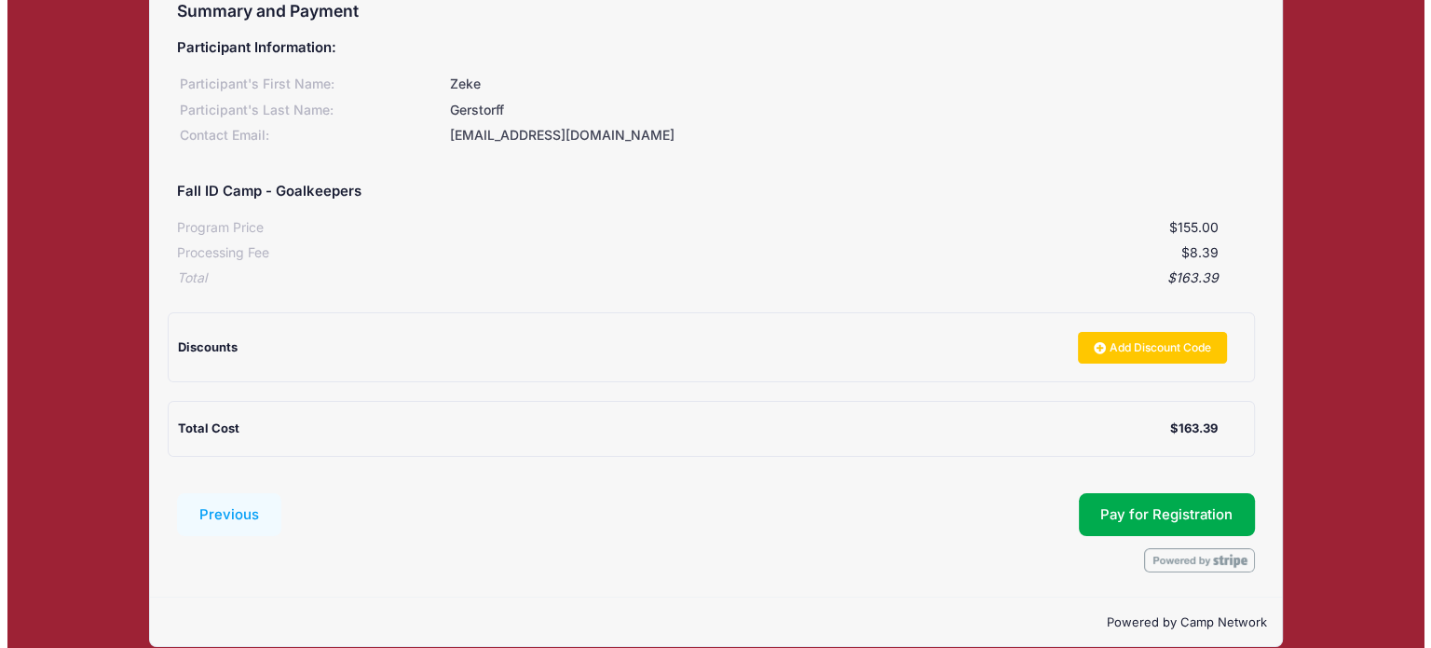
scroll to position [215, 0]
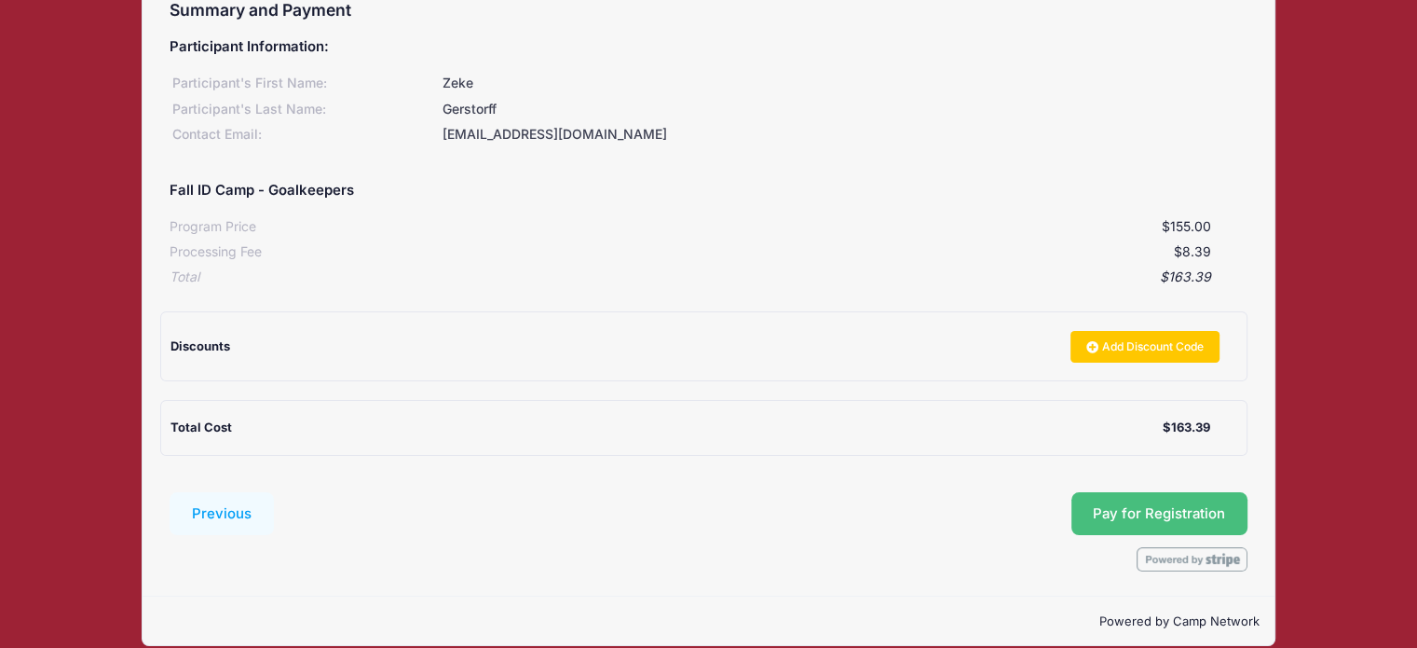
click at [1131, 515] on button "Pay for Registration" at bounding box center [1159, 513] width 177 height 43
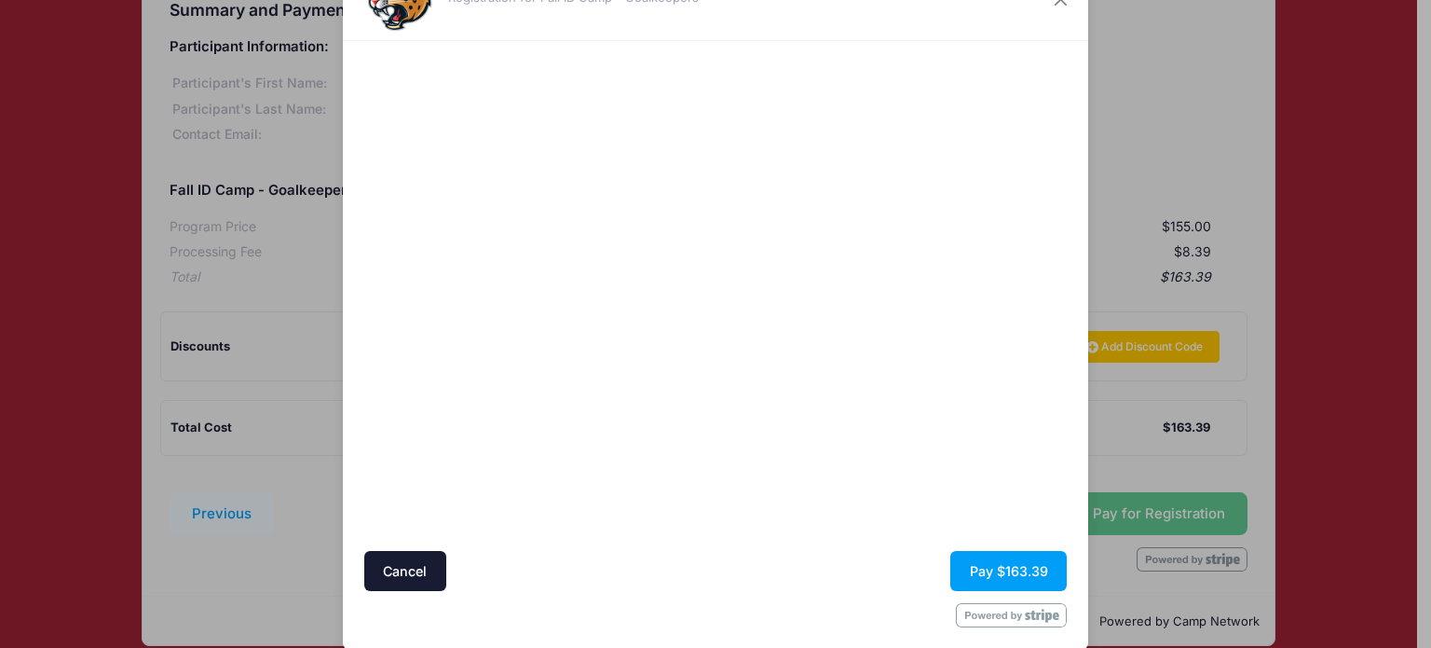
scroll to position [101, 0]
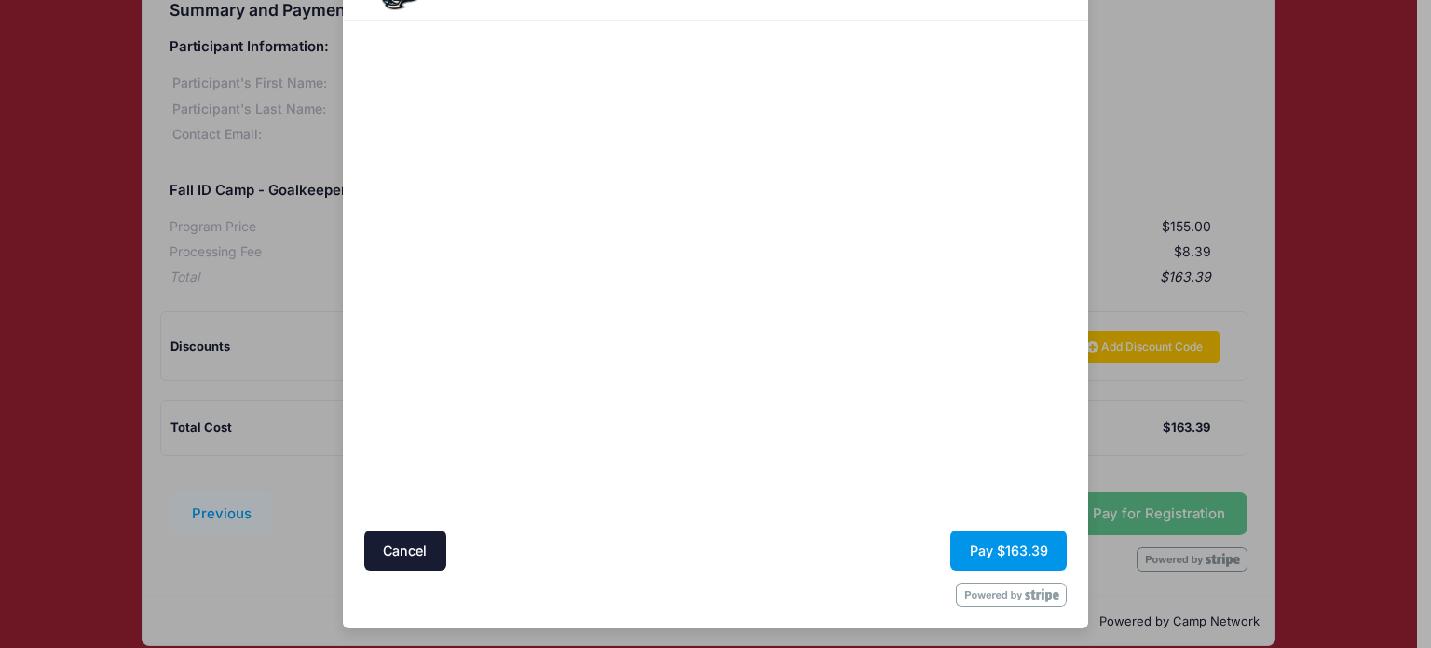
click at [964, 546] on button "Pay $163.39" at bounding box center [1008, 550] width 116 height 40
